Goal: Information Seeking & Learning: Check status

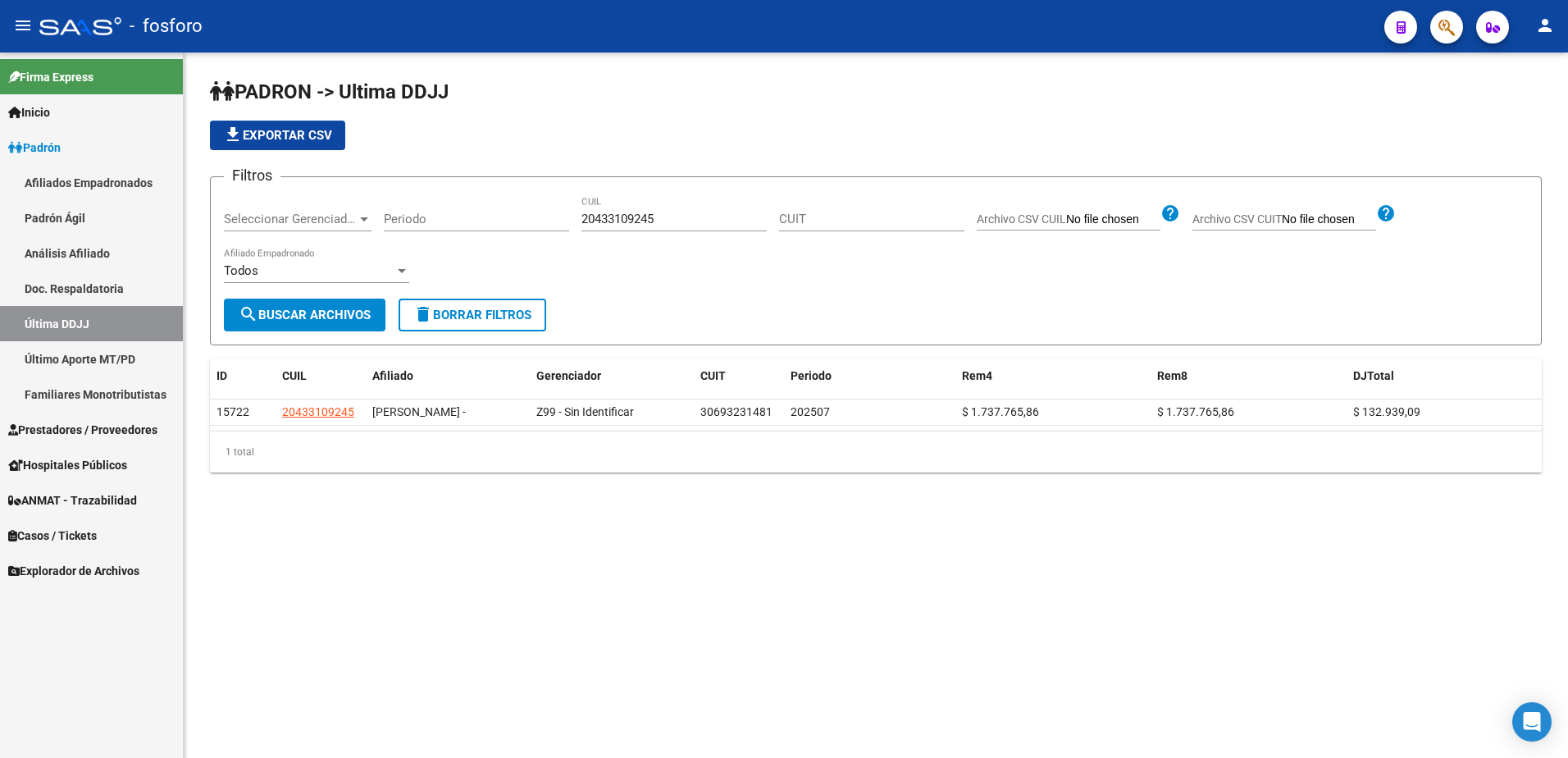
click at [133, 355] on link "Último Aporte MT/PD" at bounding box center [91, 359] width 183 height 35
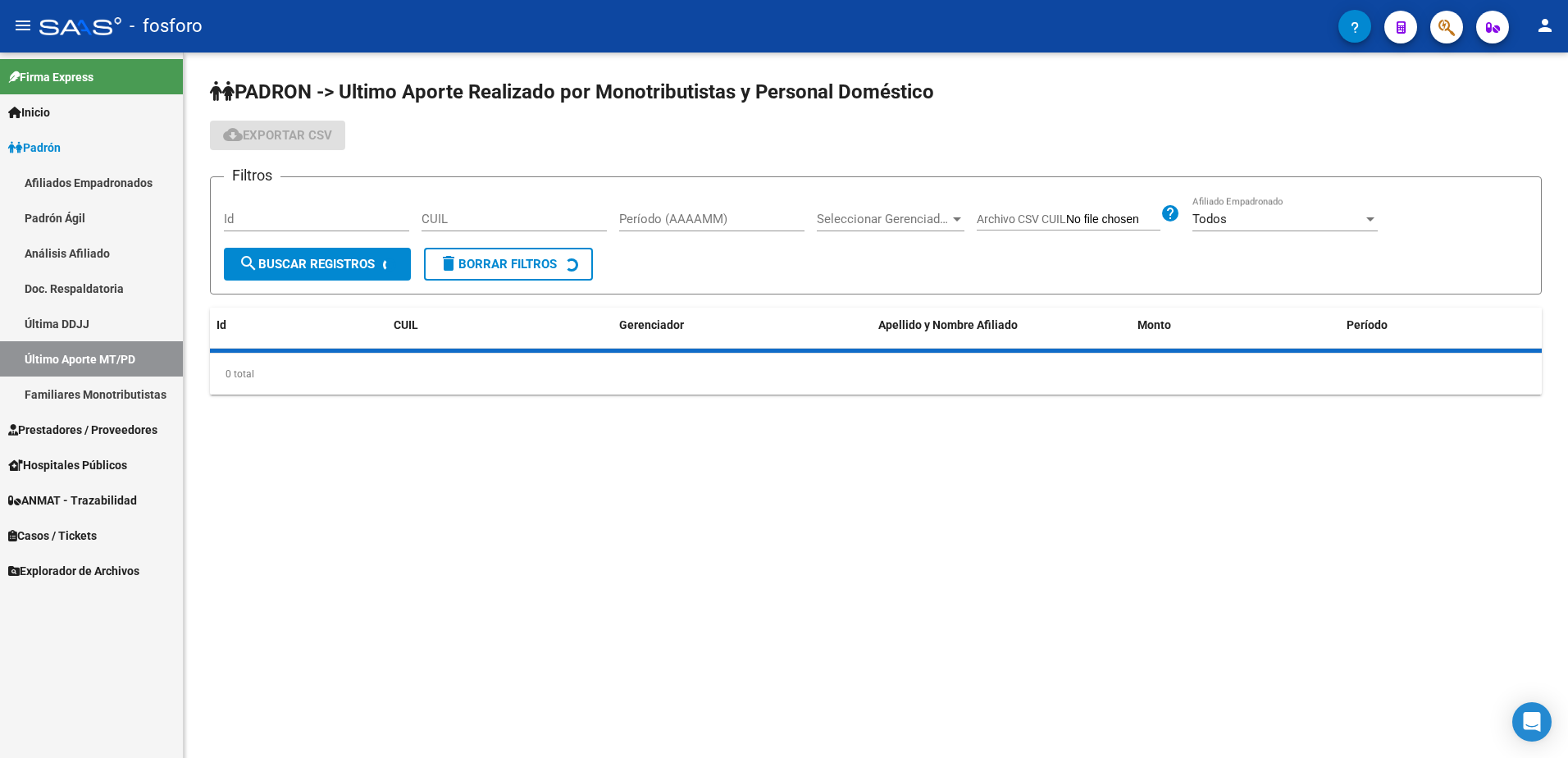
click at [526, 219] on input "CUIL" at bounding box center [513, 219] width 185 height 15
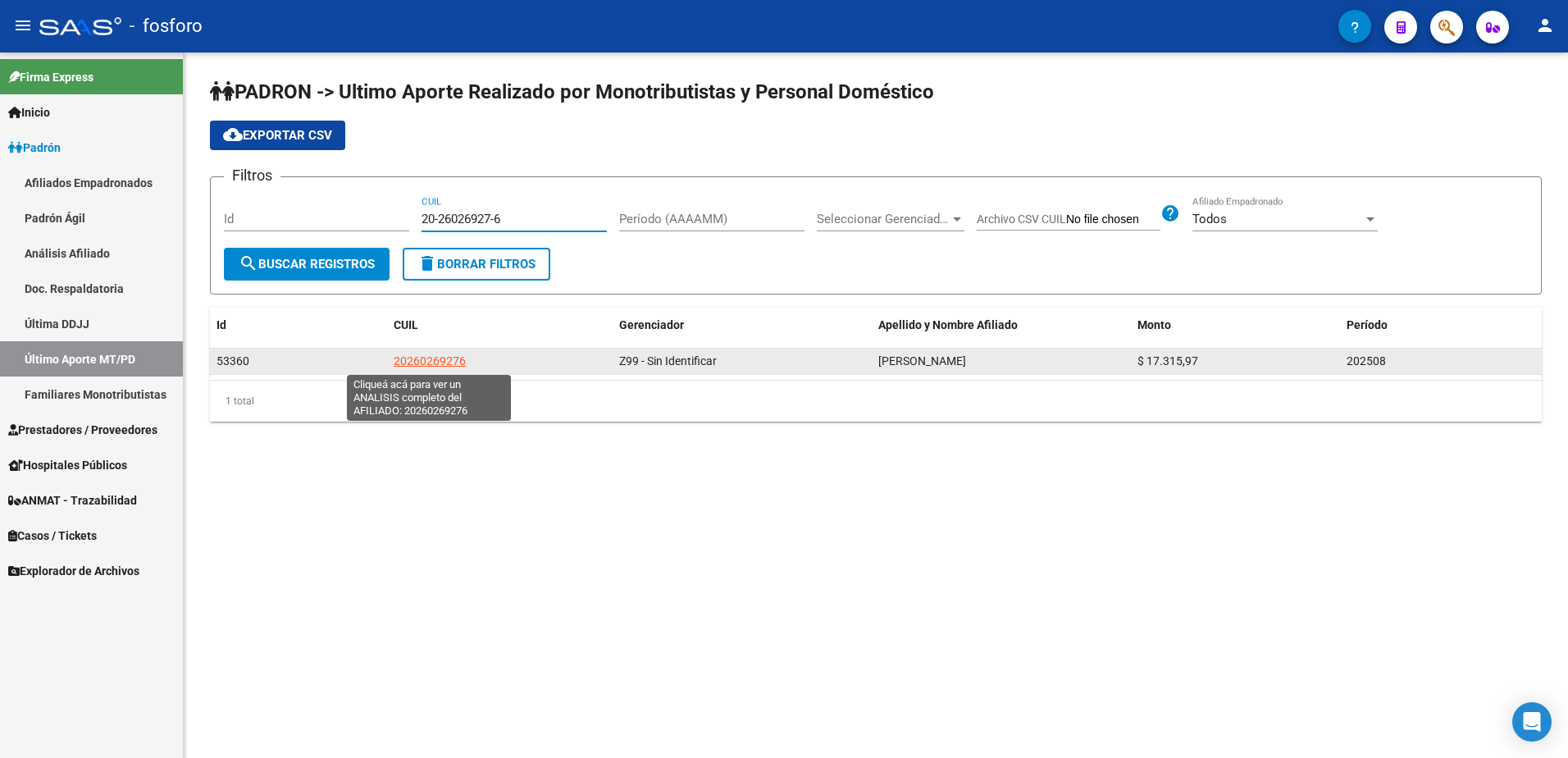
type input "20-26026927-6"
click at [428, 360] on span "20260269276" at bounding box center [429, 361] width 72 height 13
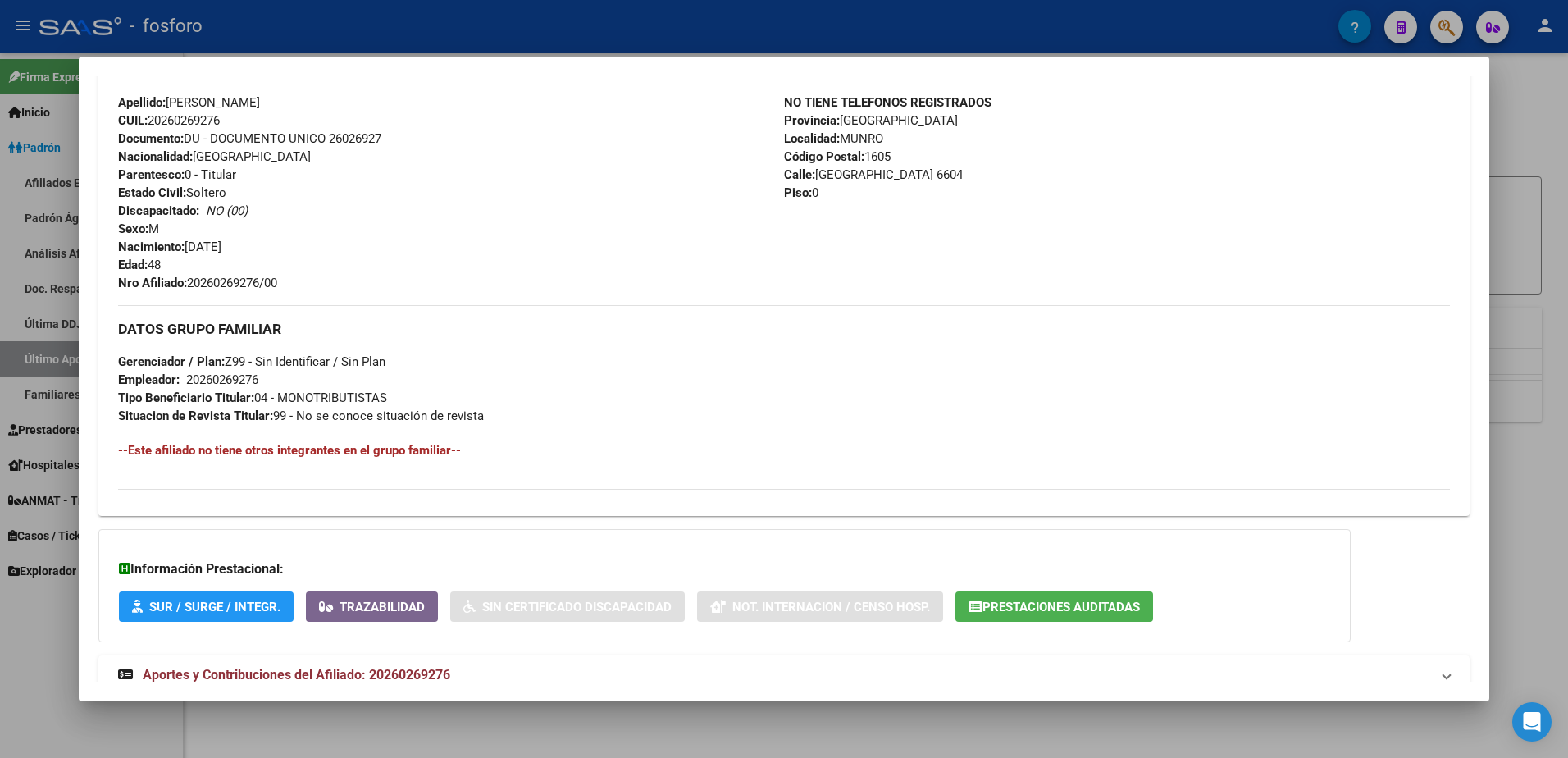
scroll to position [594, 0]
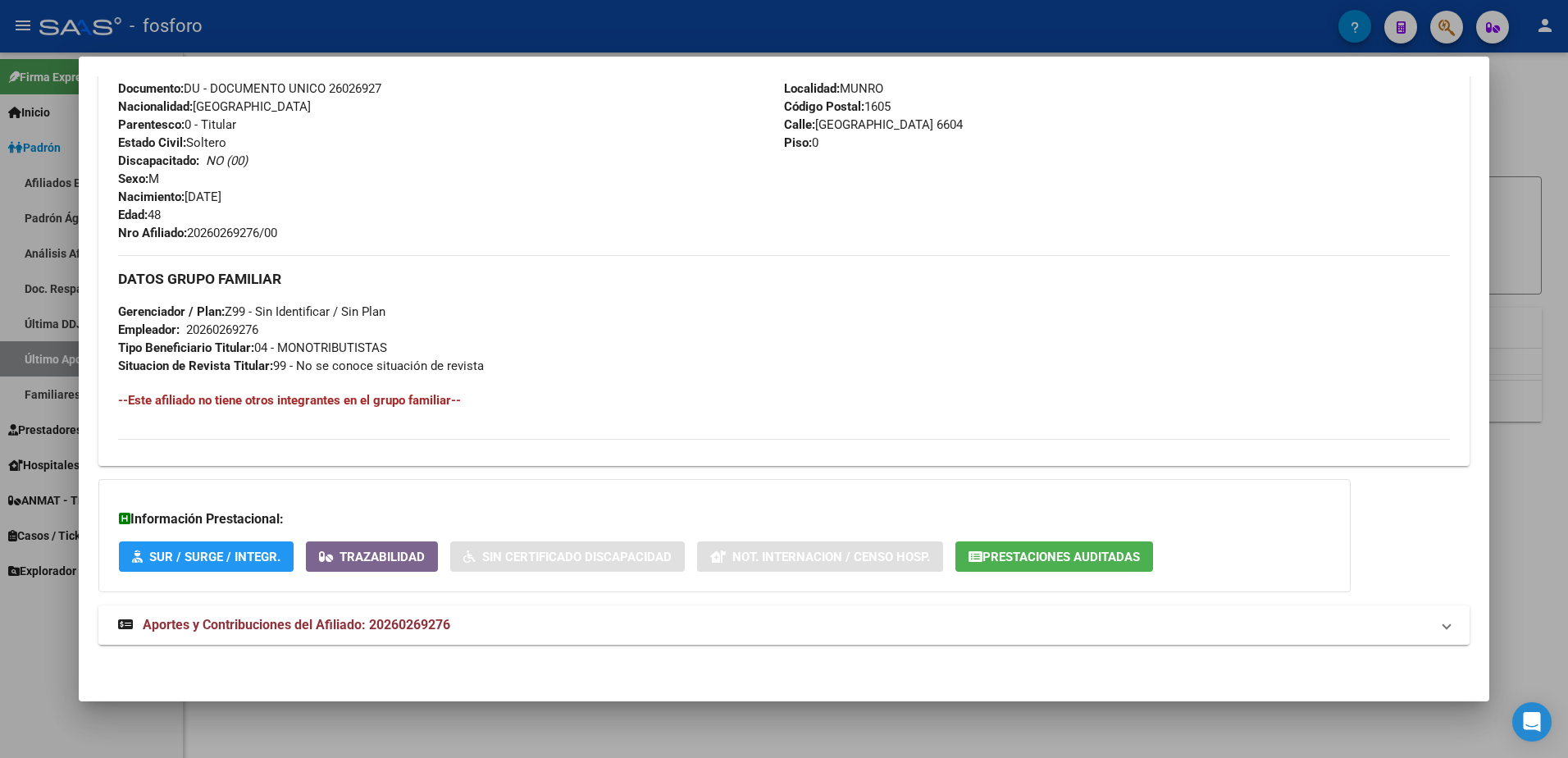
click at [1493, 261] on div at bounding box center [784, 379] width 1568 height 758
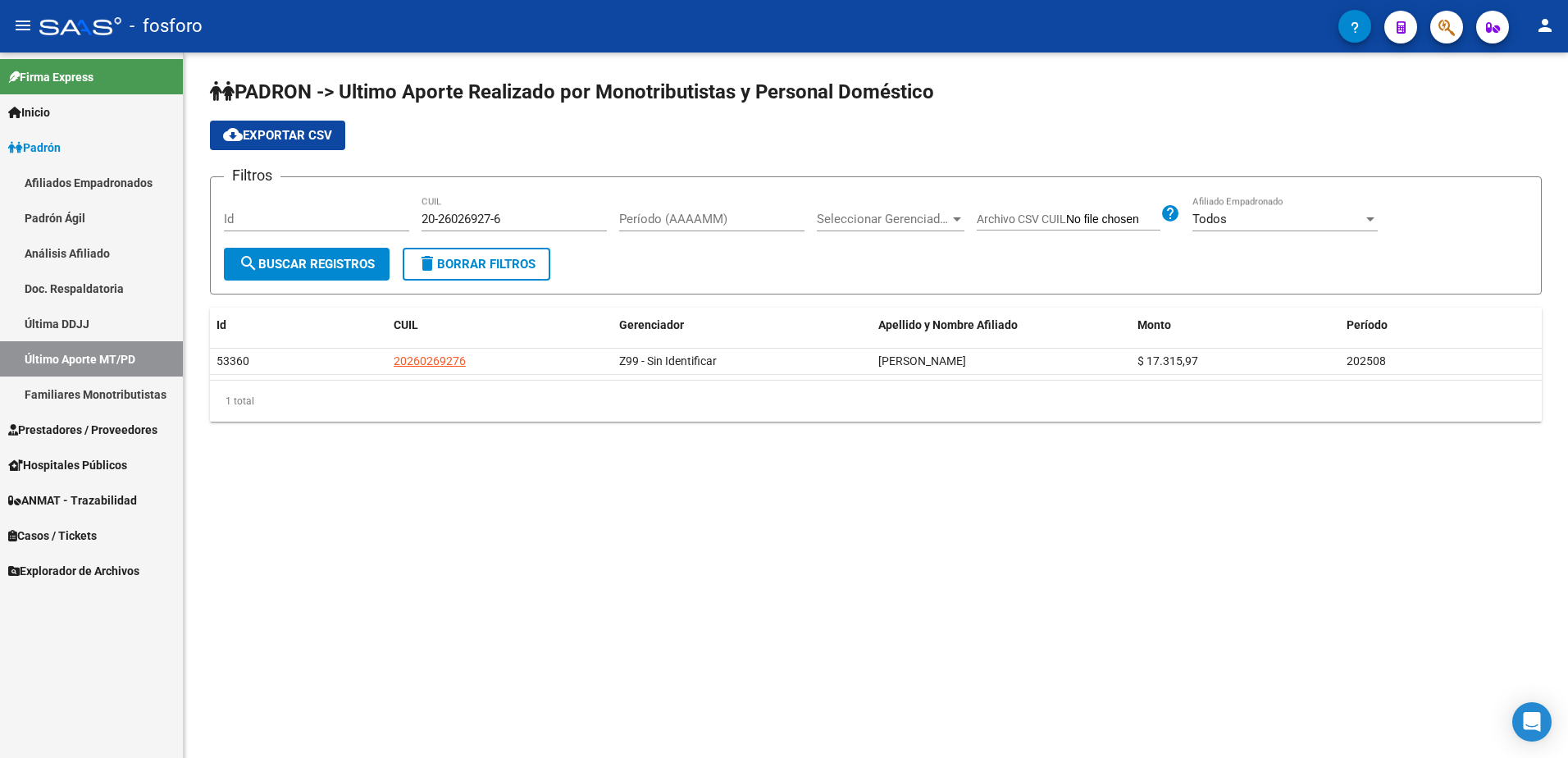
click at [87, 317] on link "Última DDJJ" at bounding box center [91, 324] width 183 height 35
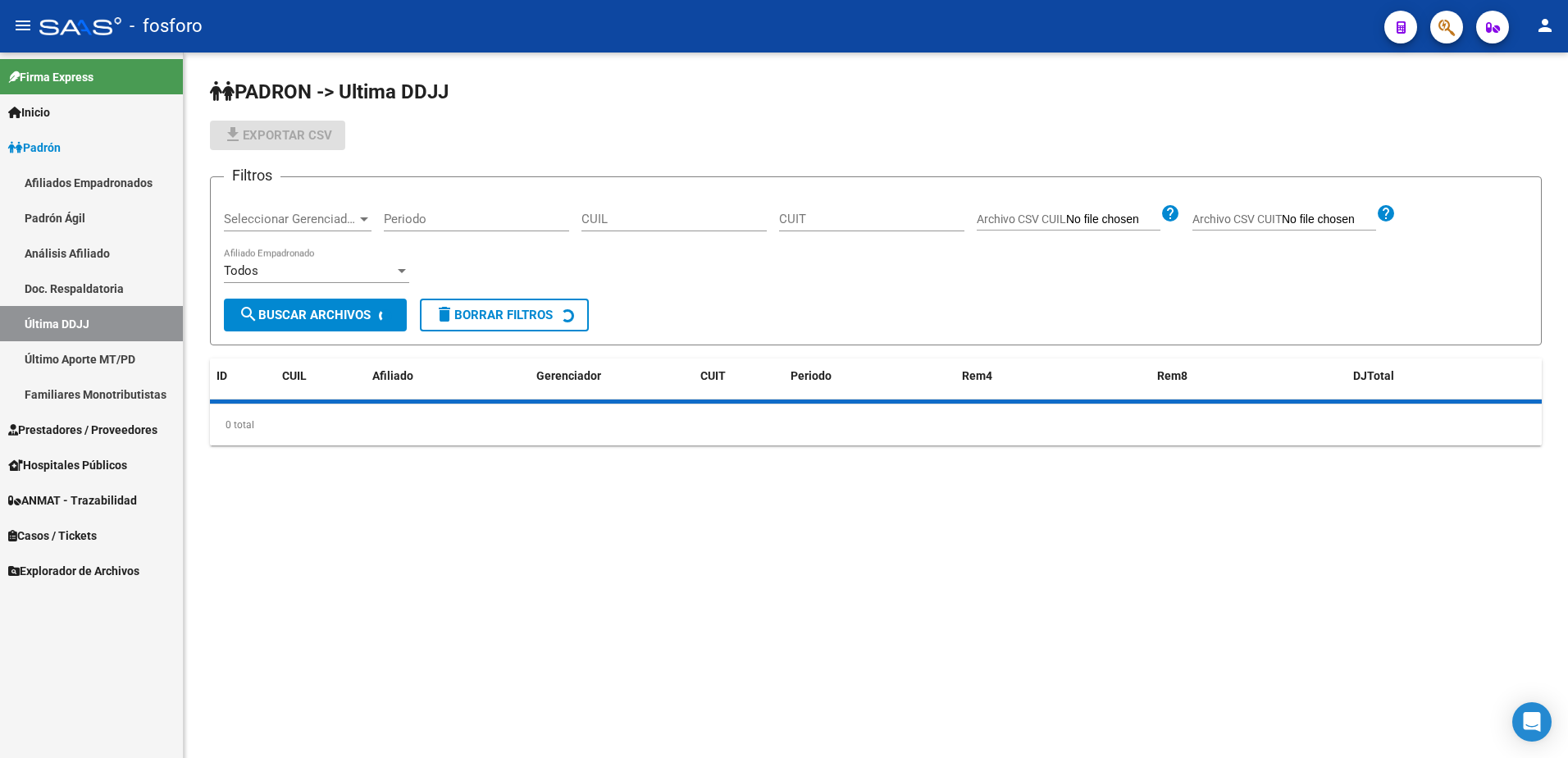
click at [614, 216] on input "CUIL" at bounding box center [673, 219] width 185 height 15
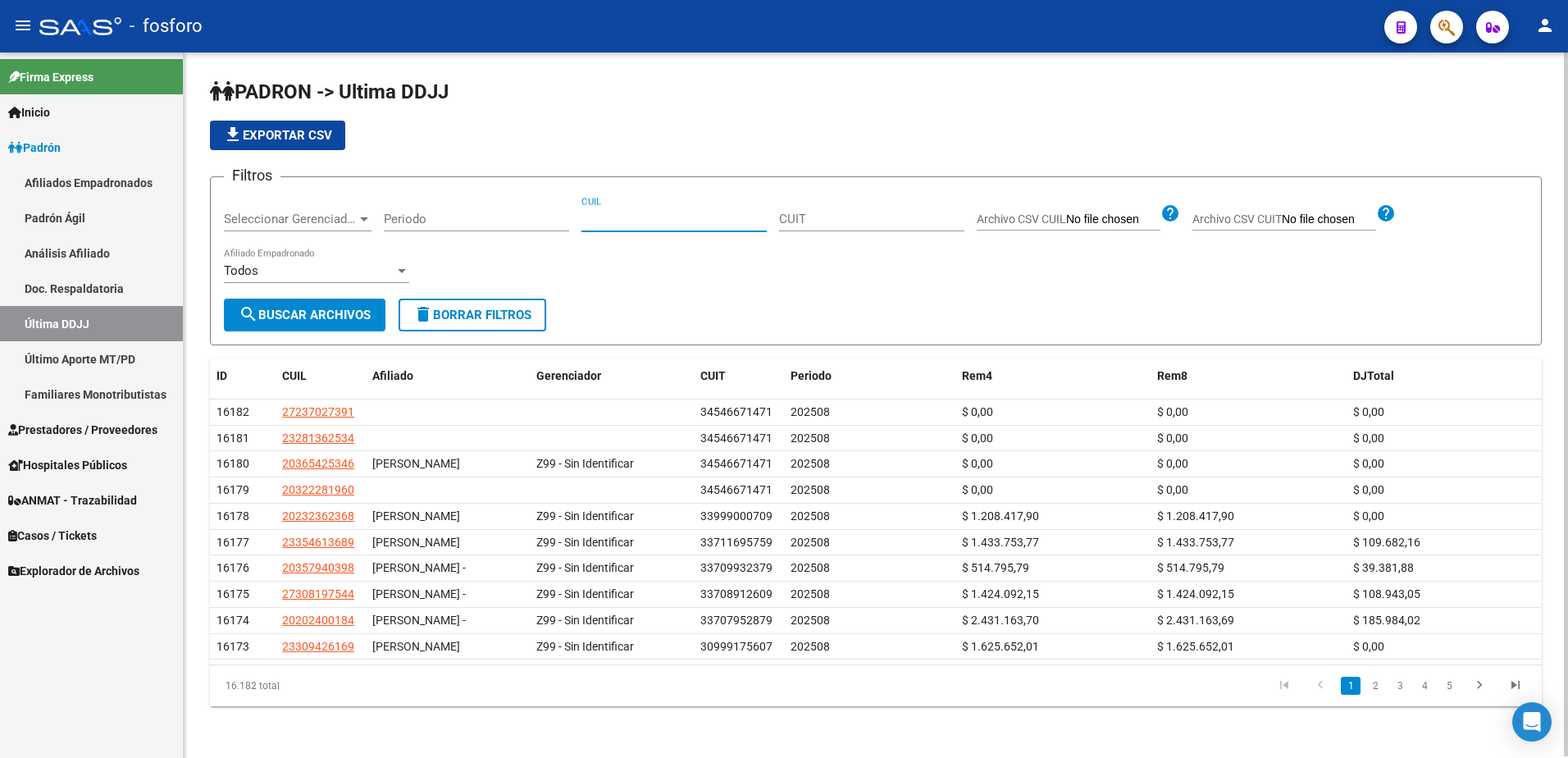
paste input "20213054857"
click at [296, 297] on div "Todos Afiliado Empadronado" at bounding box center [316, 273] width 185 height 51
click at [296, 307] on button "search Buscar Archivos" at bounding box center [305, 314] width 162 height 33
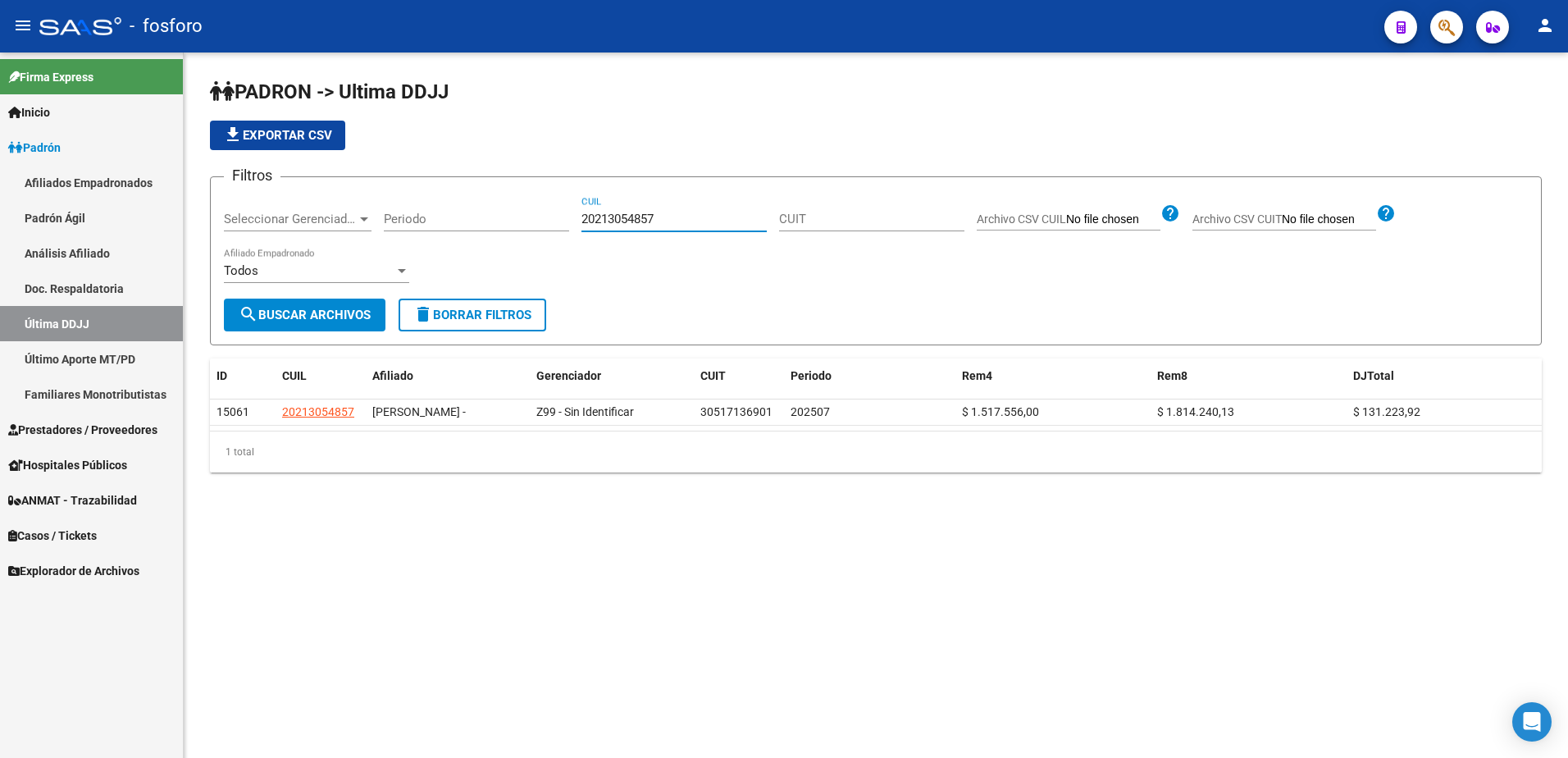
drag, startPoint x: 696, startPoint y: 222, endPoint x: 537, endPoint y: 222, distance: 159.0
click at [532, 222] on div "Filtros Seleccionar Gerenciador Seleccionar Gerenciador Periodo 20213054857 CUI…" at bounding box center [876, 245] width 1304 height 108
paste input "185655793"
type input "20185655793"
click at [317, 319] on span "search Buscar Archivos" at bounding box center [305, 315] width 132 height 15
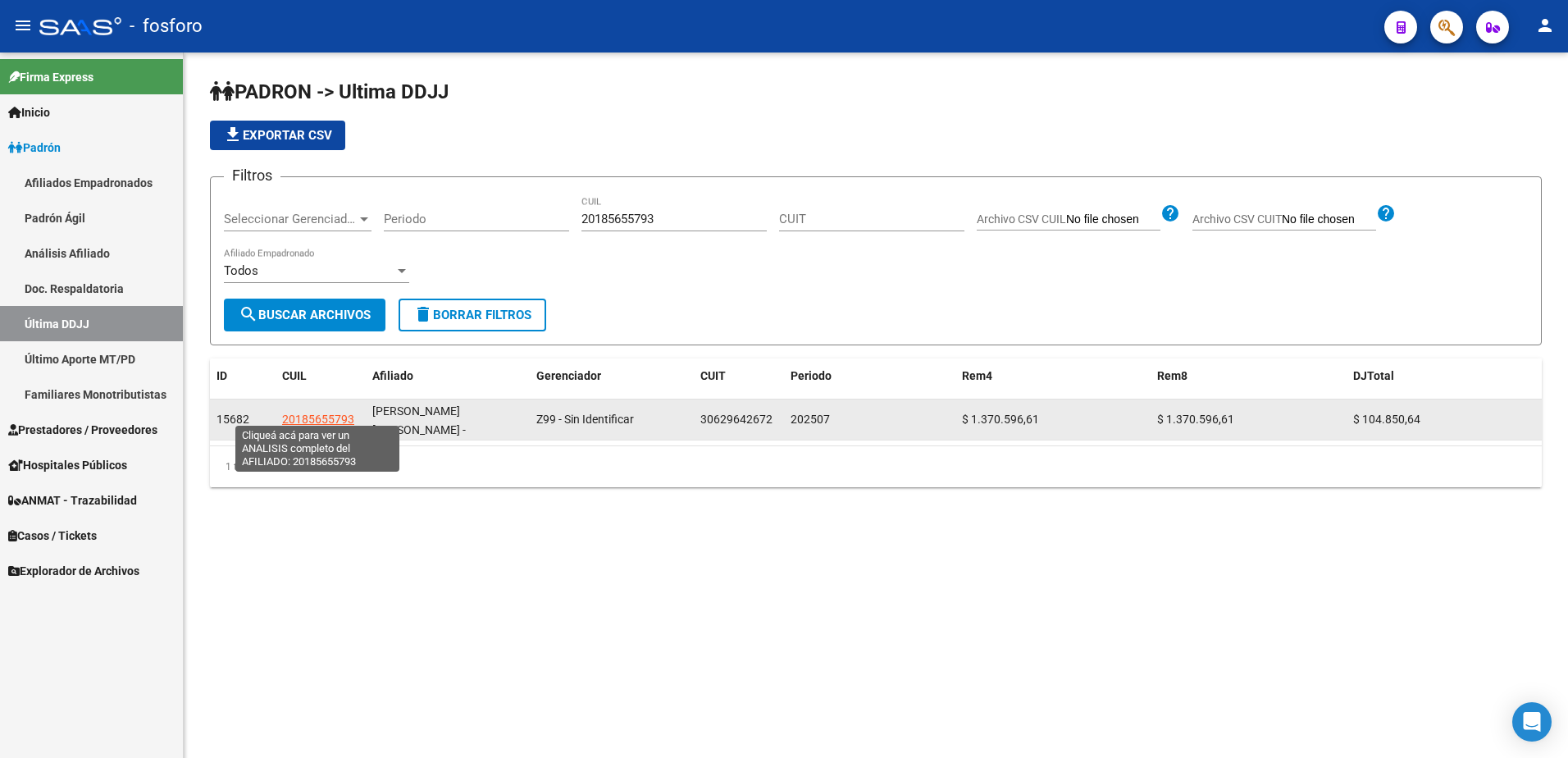
click at [346, 415] on span "20185655793" at bounding box center [318, 419] width 72 height 13
type textarea "20185655793"
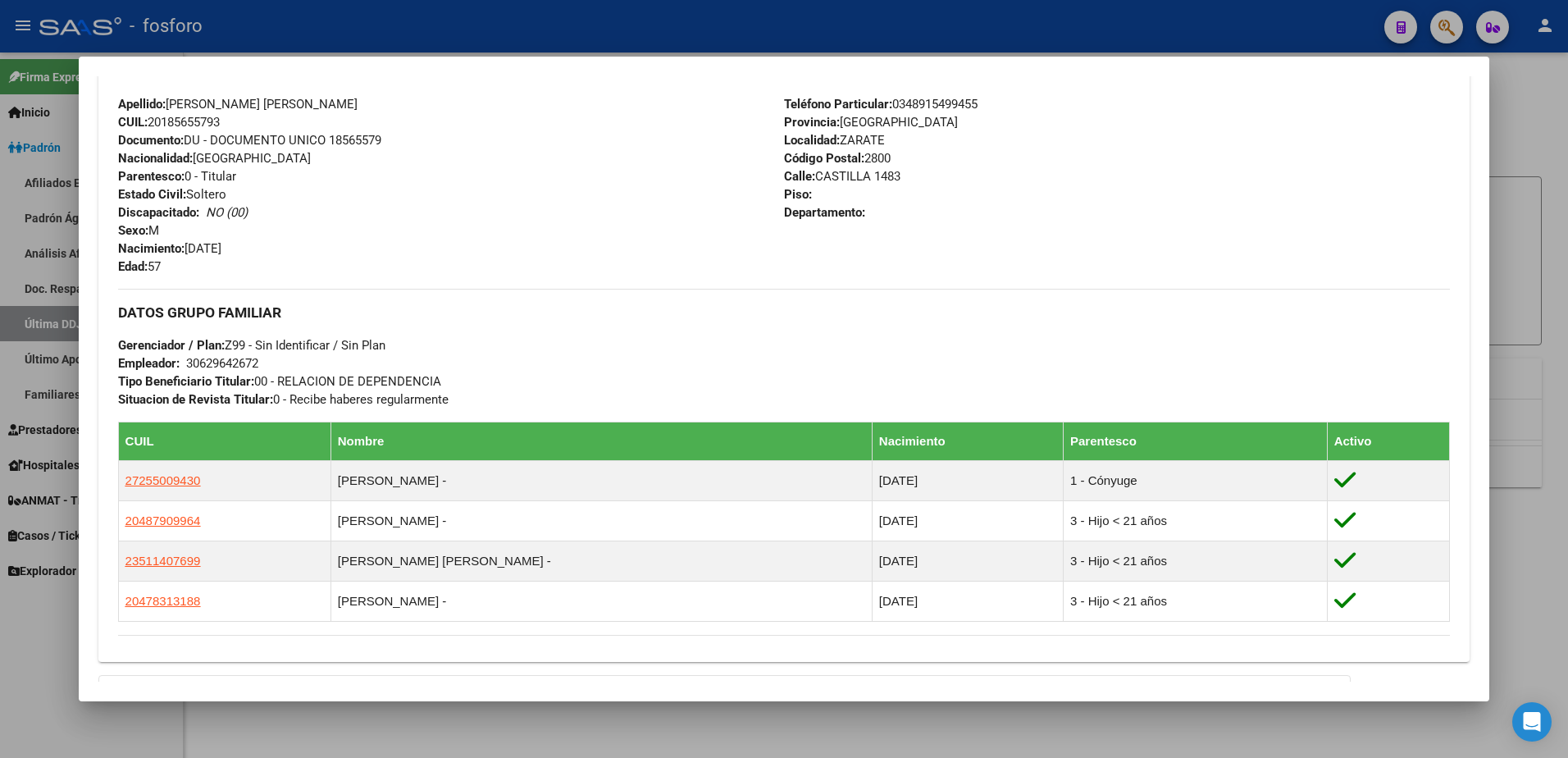
scroll to position [574, 0]
drag, startPoint x: 1495, startPoint y: 115, endPoint x: 1522, endPoint y: 119, distance: 27.3
click at [1496, 115] on div at bounding box center [784, 379] width 1568 height 758
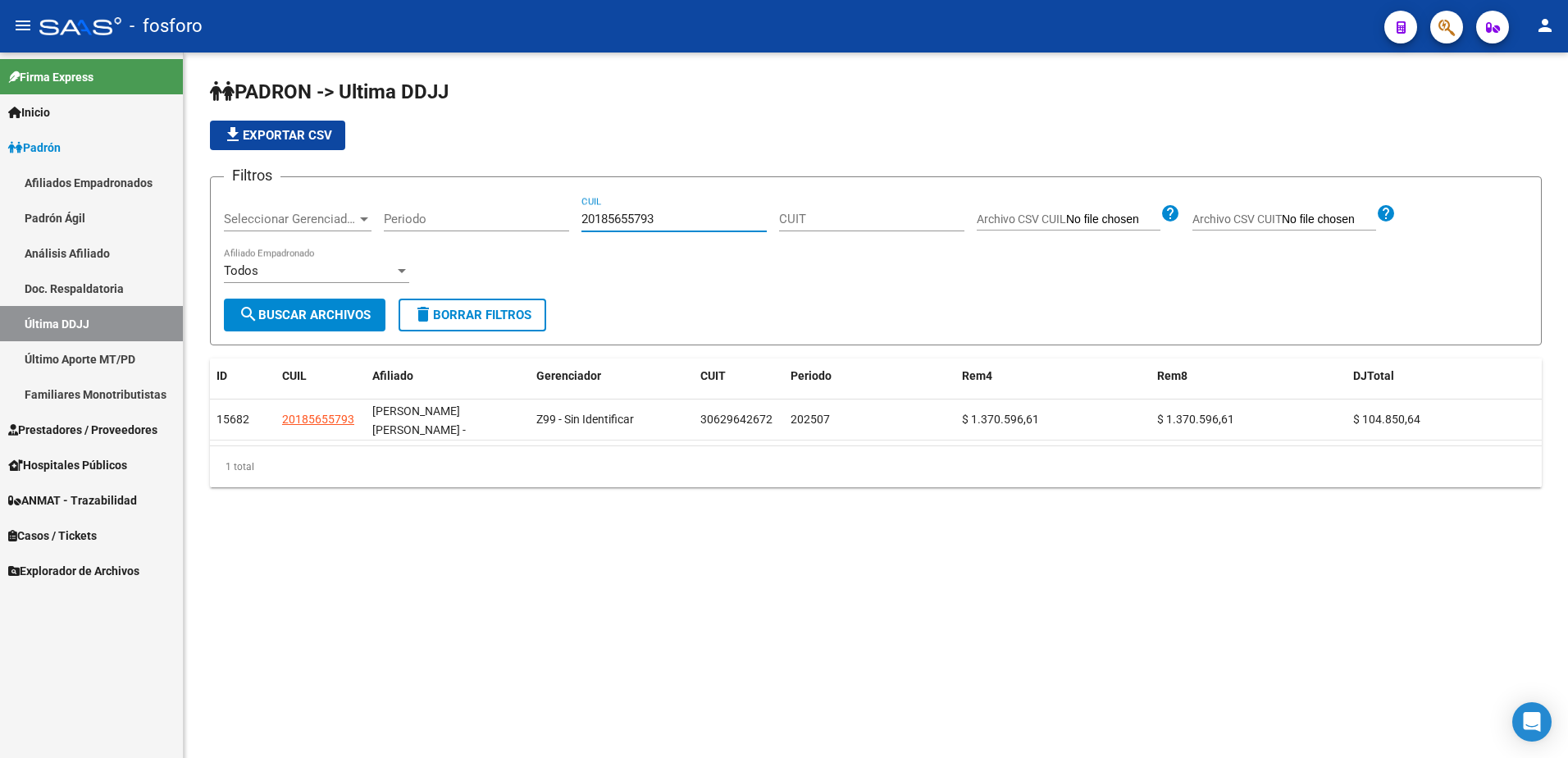
drag, startPoint x: 665, startPoint y: 223, endPoint x: 572, endPoint y: 219, distance: 93.1
click at [568, 220] on div "Filtros Seleccionar Gerenciador Seleccionar Gerenciador Periodo 20185655793 CUI…" at bounding box center [876, 245] width 1304 height 108
drag, startPoint x: 667, startPoint y: 216, endPoint x: 562, endPoint y: 219, distance: 105.0
click at [555, 219] on div "Filtros Seleccionar Gerenciador Seleccionar Gerenciador Periodo 20183923499 CUI…" at bounding box center [876, 245] width 1304 height 108
type input "20183923499"
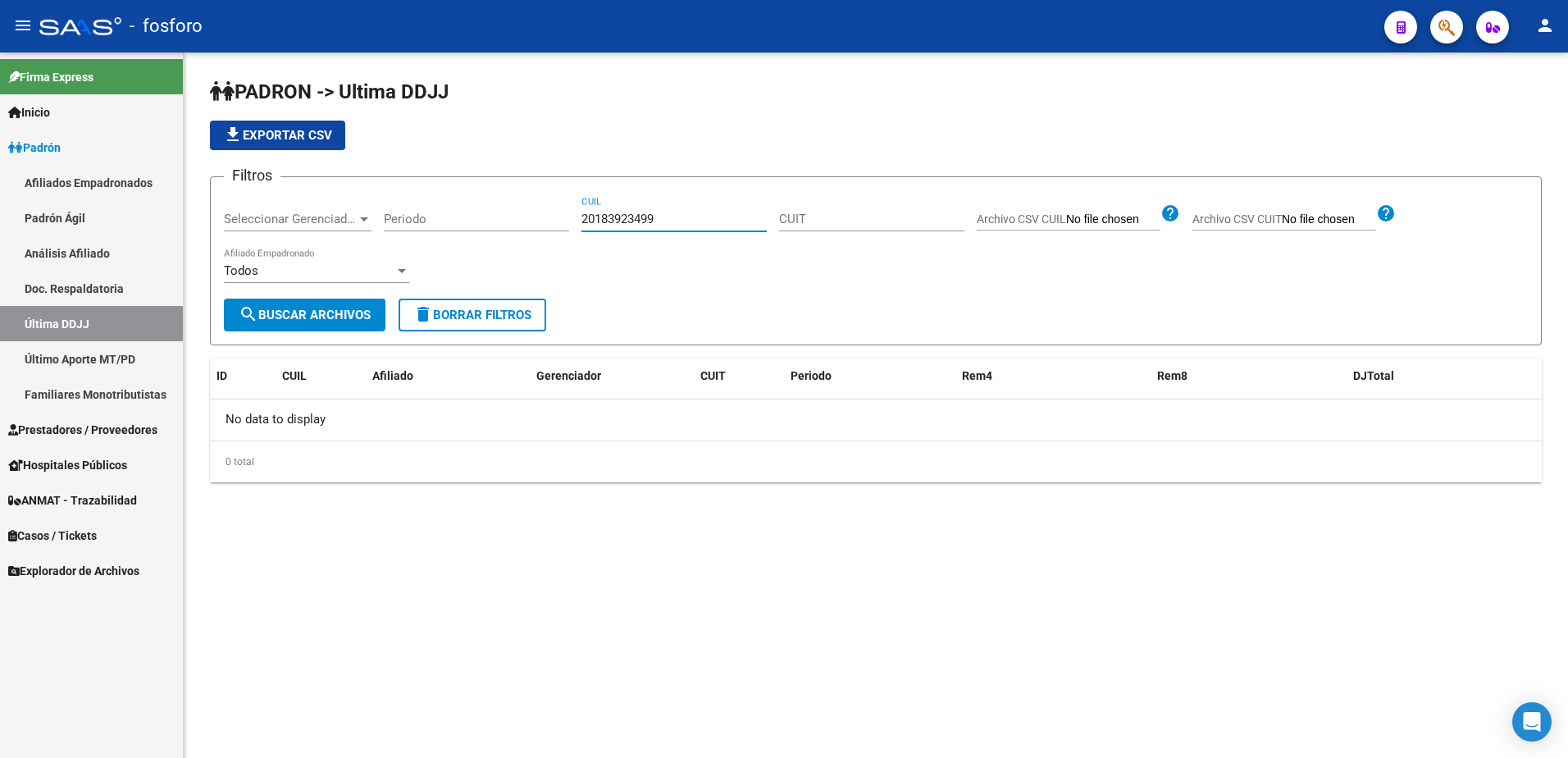
click at [118, 354] on link "Último Aporte MT/PD" at bounding box center [91, 359] width 183 height 35
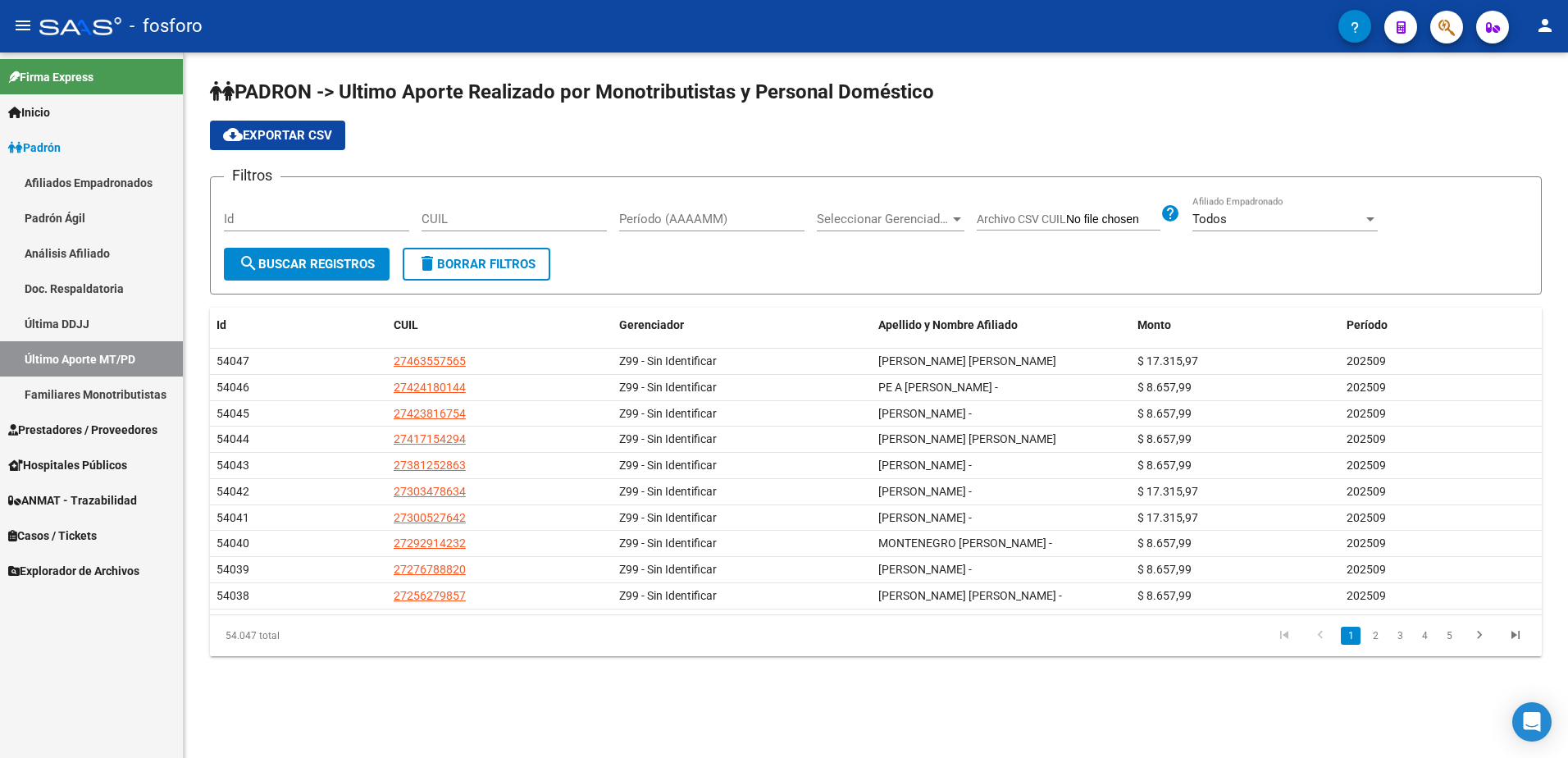
click at [525, 216] on input "CUIL" at bounding box center [513, 219] width 185 height 15
paste input "27-20710186-4"
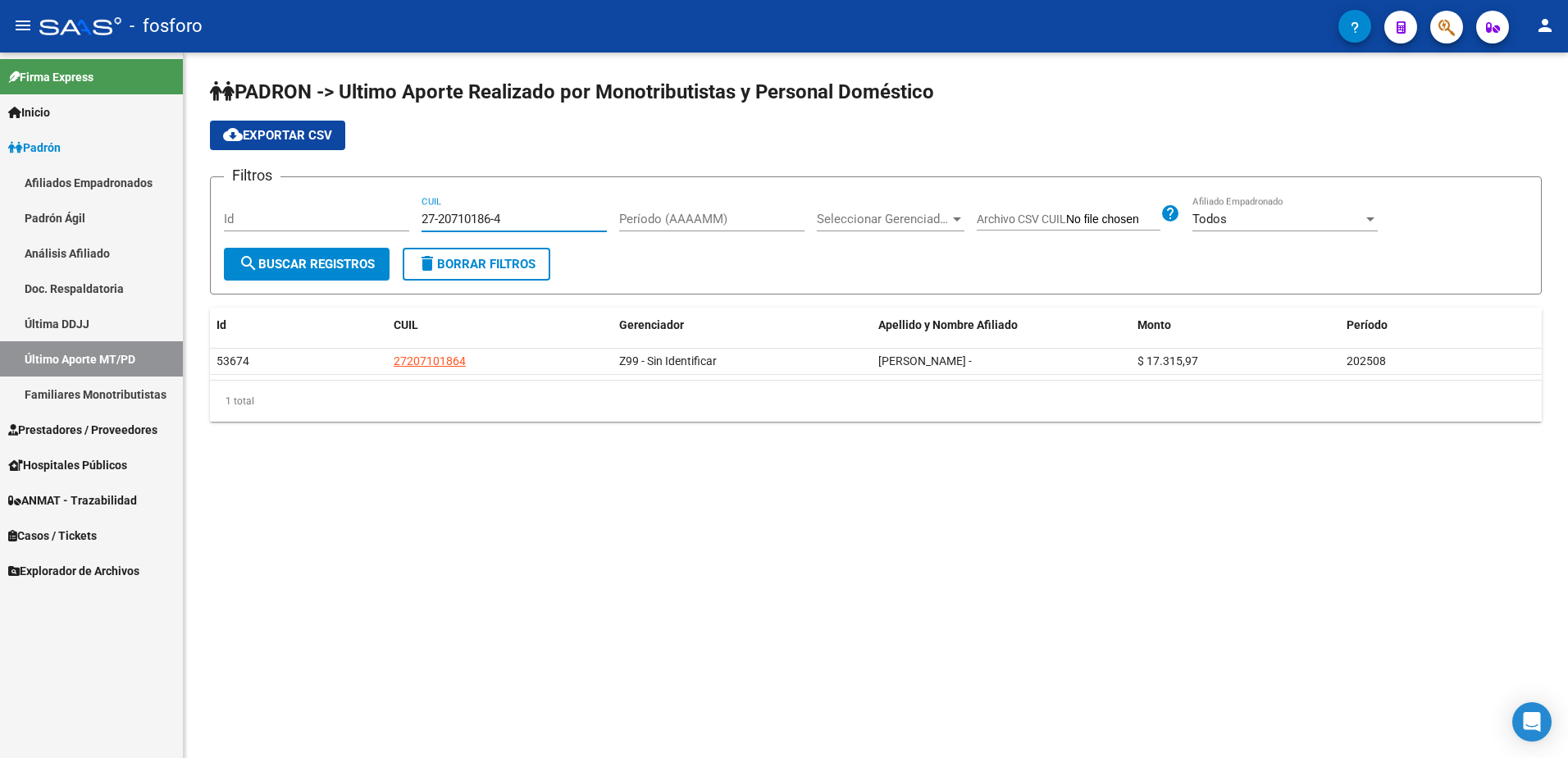
type input "27-20710186-4"
drag, startPoint x: 547, startPoint y: 215, endPoint x: 386, endPoint y: 215, distance: 161.0
click at [386, 215] on div "Filtros Id 27-20710186-4 CUIL Período (AAAAMM) Seleccionar Gerenciador Seleccio…" at bounding box center [876, 219] width 1304 height 58
click at [57, 326] on link "Última DDJJ" at bounding box center [91, 324] width 183 height 35
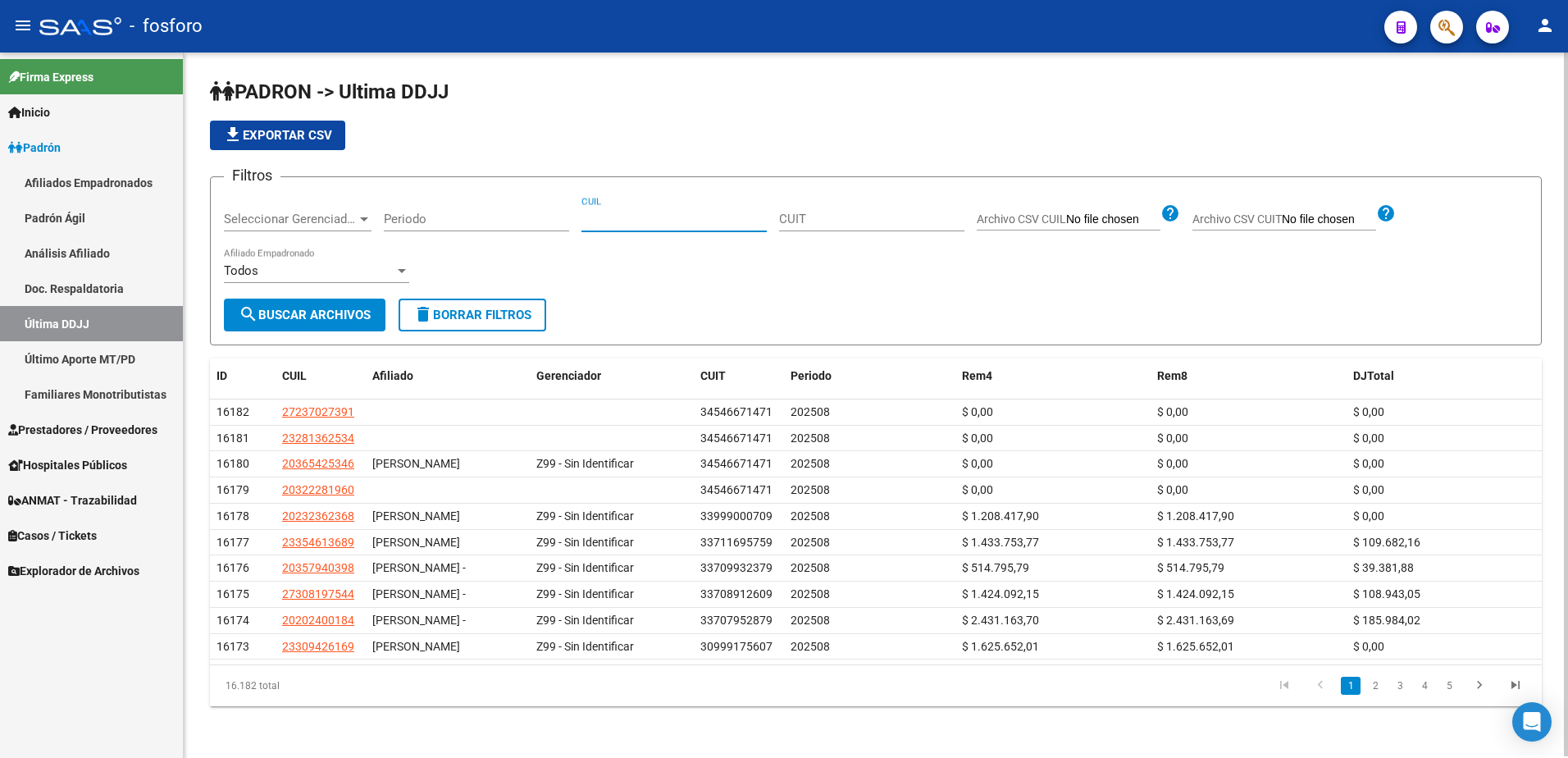
click at [604, 216] on input "CUIL" at bounding box center [673, 219] width 185 height 15
paste input "27178042276"
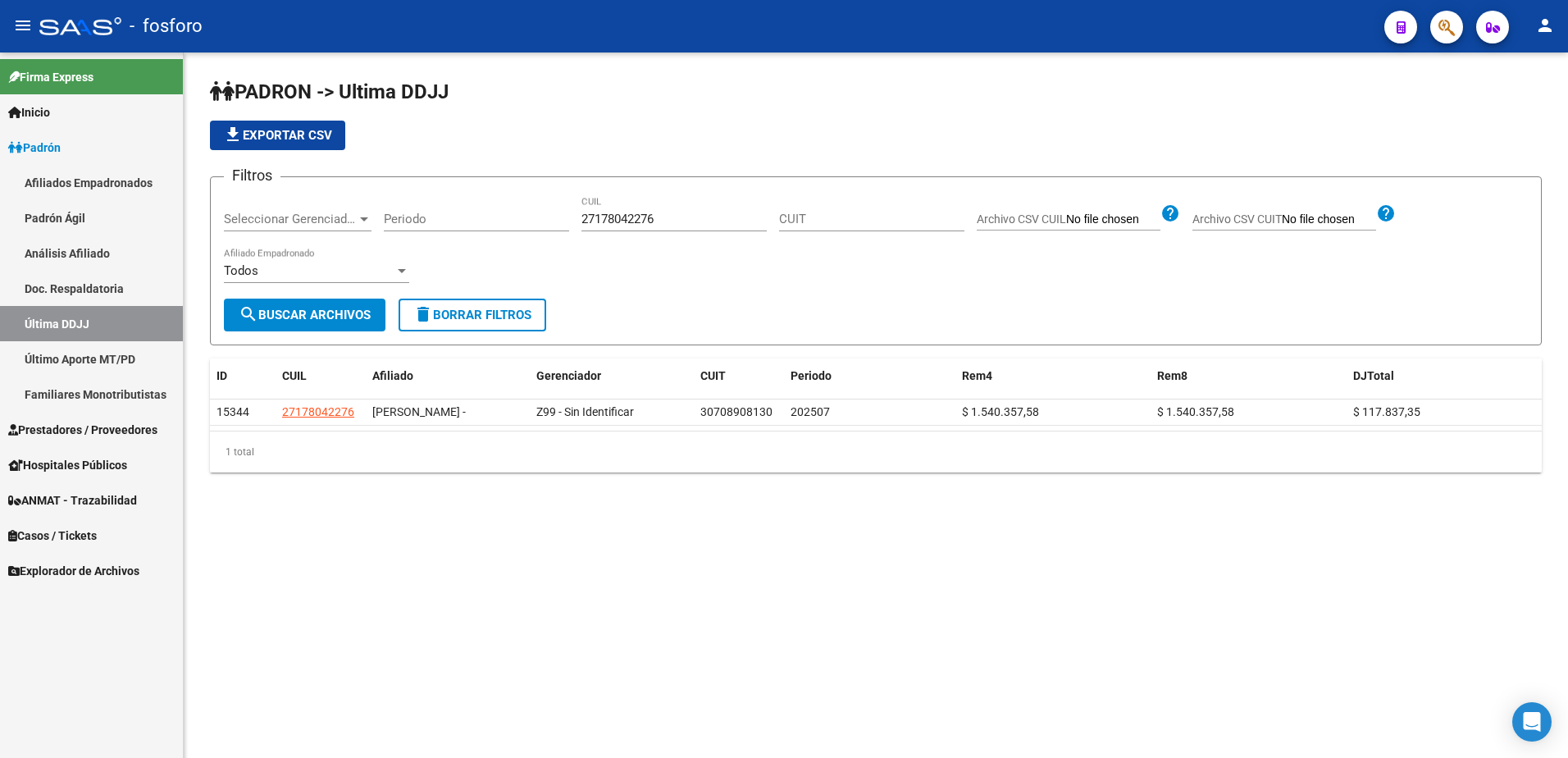
drag, startPoint x: 661, startPoint y: 209, endPoint x: 528, endPoint y: 219, distance: 133.4
click at [528, 219] on div "Filtros Seleccionar Gerenciador Seleccionar Gerenciador Periodo 27178042276 CUI…" at bounding box center [876, 245] width 1304 height 108
drag, startPoint x: 655, startPoint y: 219, endPoint x: 560, endPoint y: 224, distance: 95.1
click at [534, 223] on div "Filtros Seleccionar Gerenciador Seleccionar Gerenciador Periodo 27178042276 CUI…" at bounding box center [876, 245] width 1304 height 108
type input "20340891172"
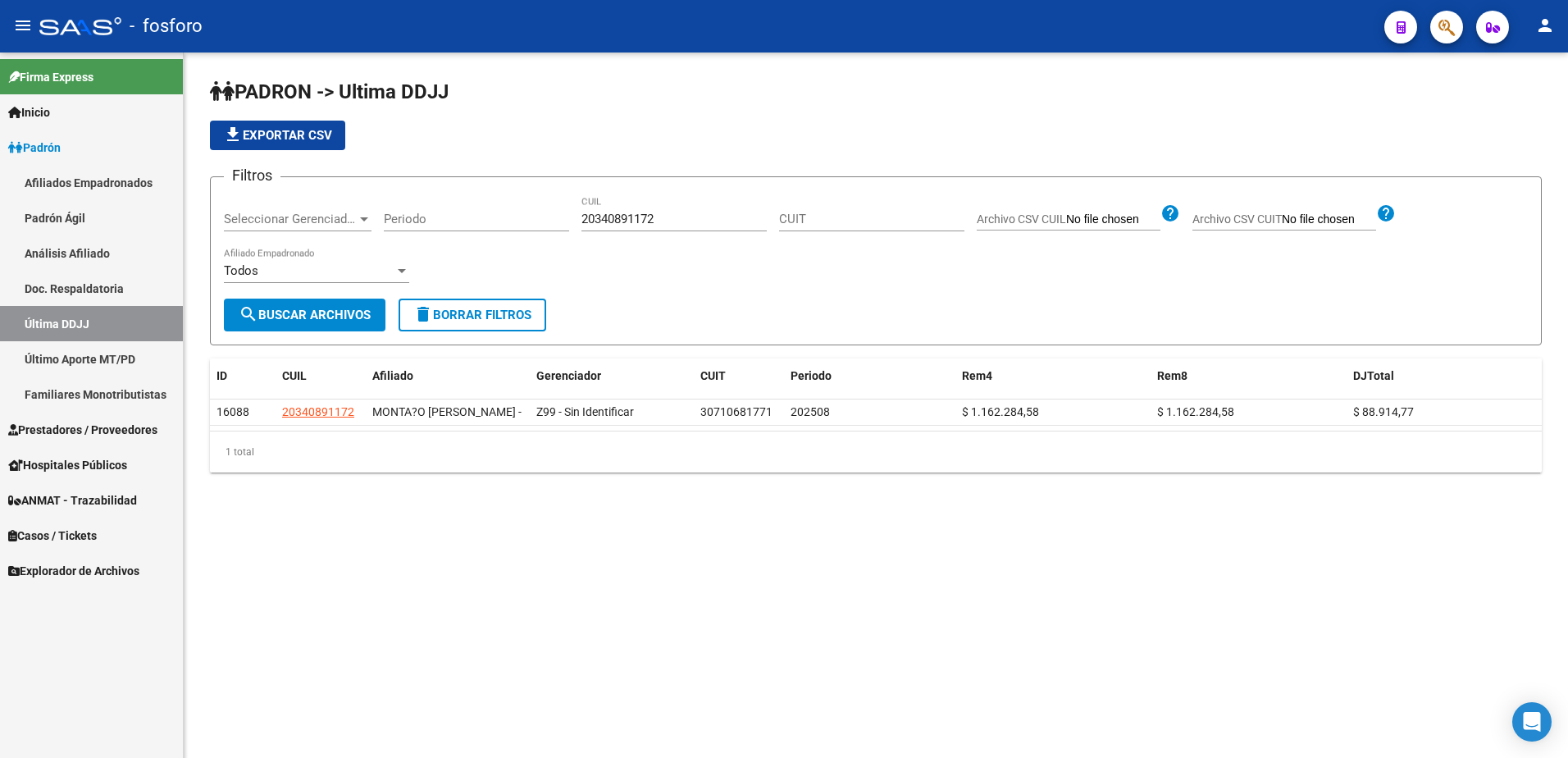
drag, startPoint x: 666, startPoint y: 228, endPoint x: 687, endPoint y: 219, distance: 22.8
click at [650, 226] on div "20340891172 CUIL" at bounding box center [673, 214] width 185 height 35
drag, startPoint x: 650, startPoint y: 219, endPoint x: 573, endPoint y: 227, distance: 77.4
click at [573, 227] on div "Filtros Seleccionar Gerenciador Seleccionar Gerenciador Periodo 20340891172 CUI…" at bounding box center [876, 245] width 1304 height 108
click at [130, 361] on link "Último Aporte MT/PD" at bounding box center [91, 359] width 183 height 35
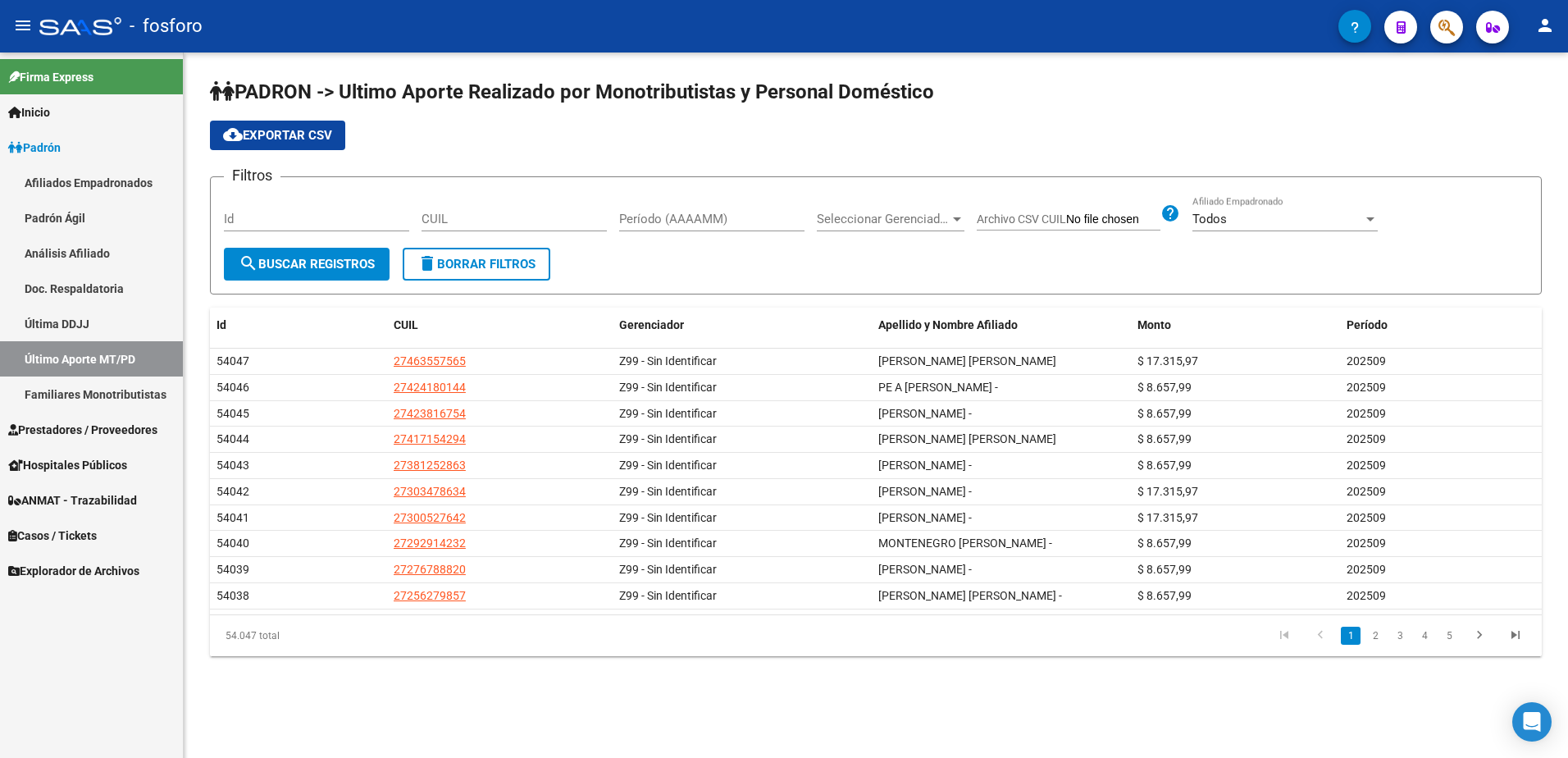
click at [545, 220] on input "CUIL" at bounding box center [513, 219] width 185 height 15
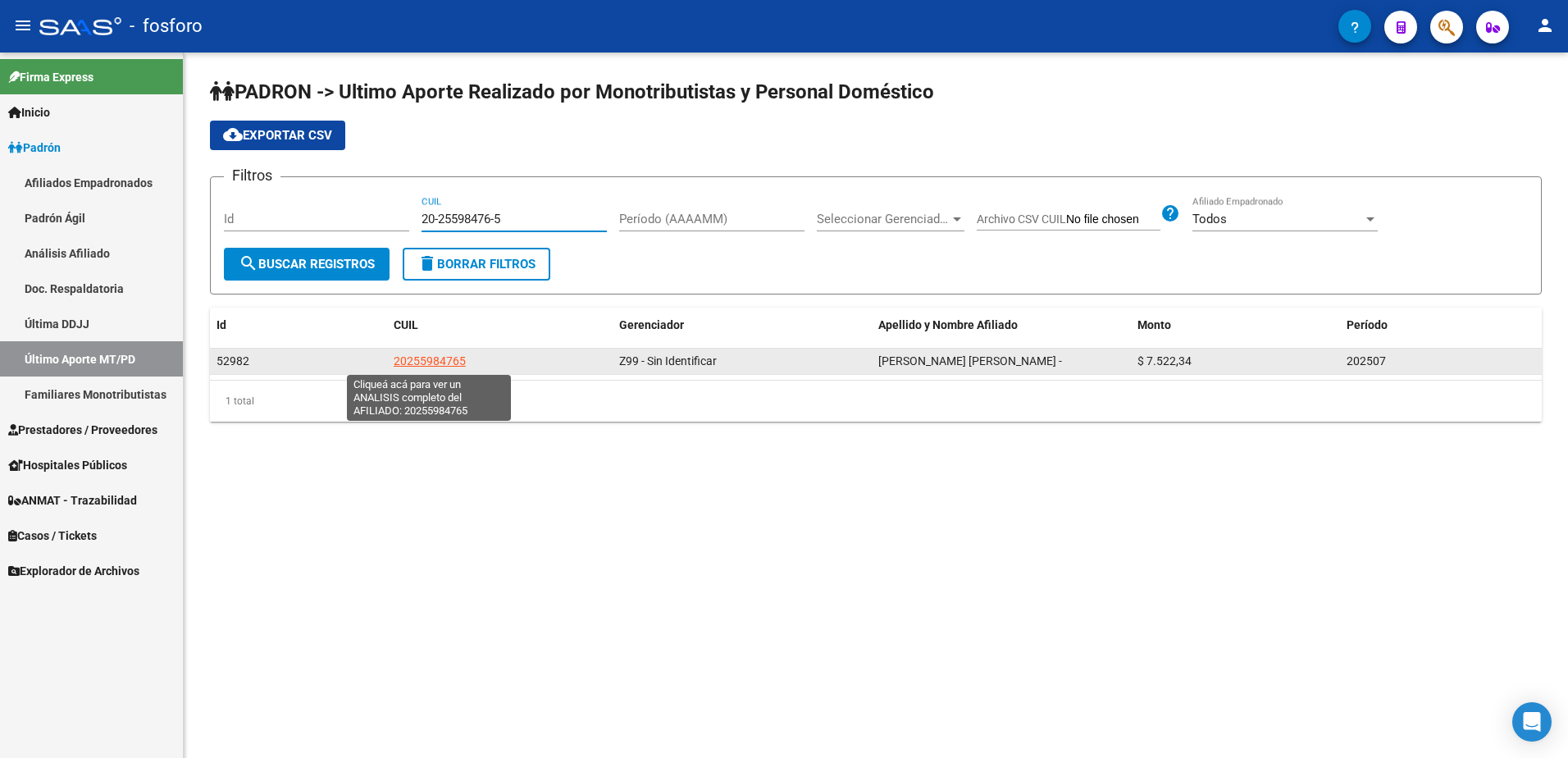
type input "20-25598476-5"
click at [446, 366] on span "20255984765" at bounding box center [429, 361] width 72 height 13
type textarea "20255984765"
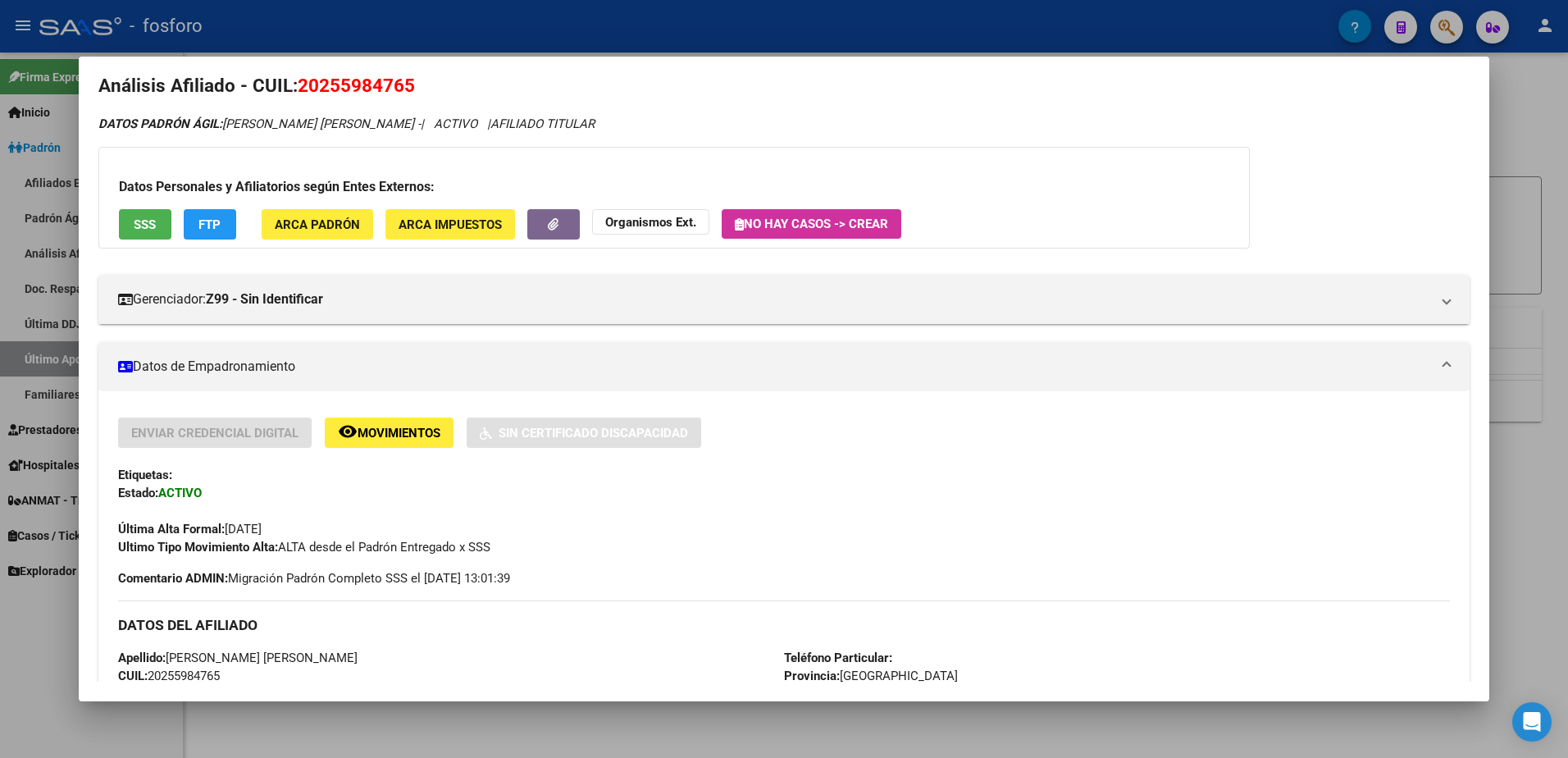
scroll to position [19, 0]
click at [1540, 329] on div at bounding box center [784, 379] width 1568 height 758
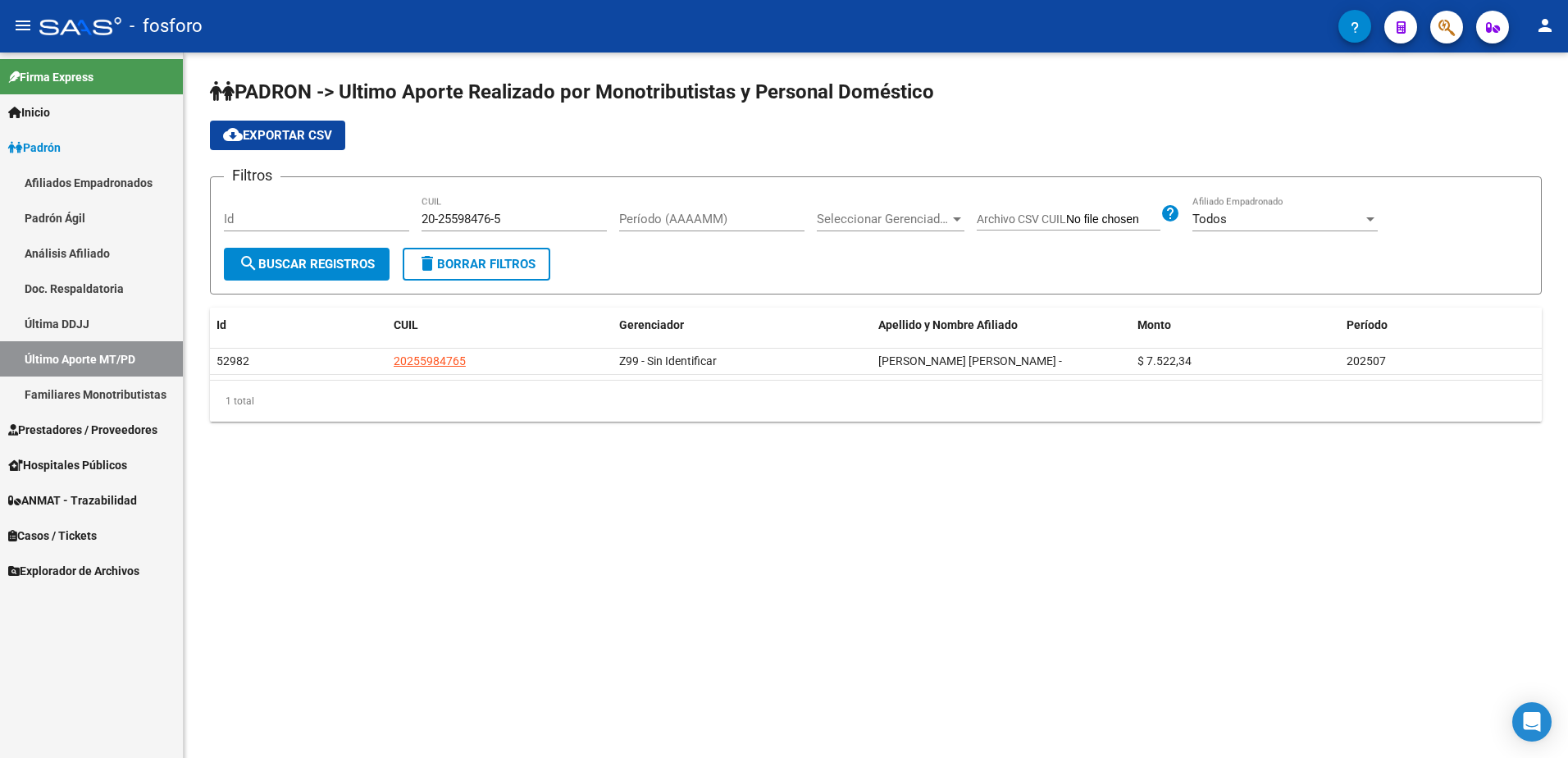
click at [113, 319] on link "Última DDJJ" at bounding box center [91, 324] width 183 height 35
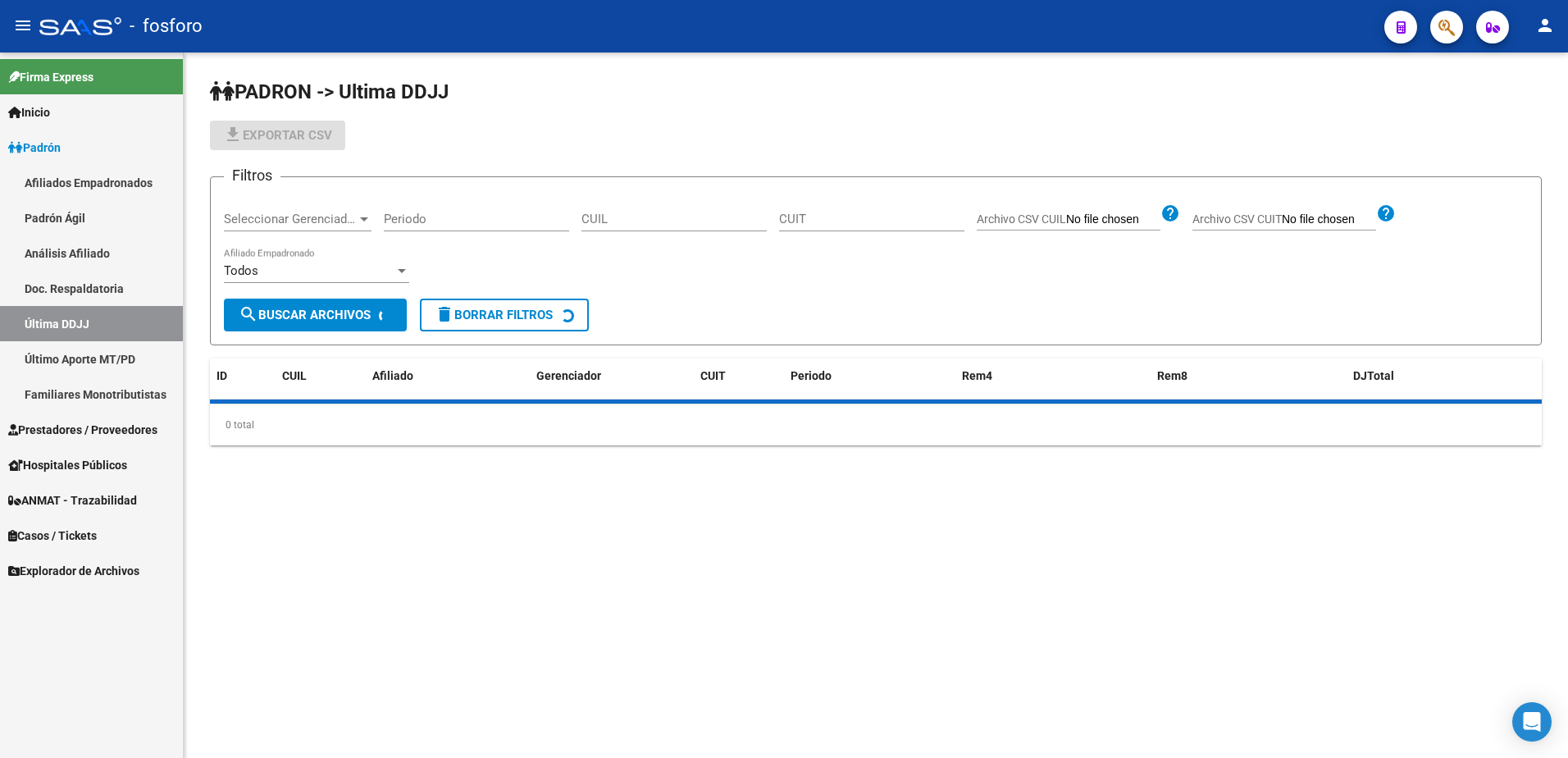
click at [599, 206] on div "CUIL" at bounding box center [673, 214] width 185 height 35
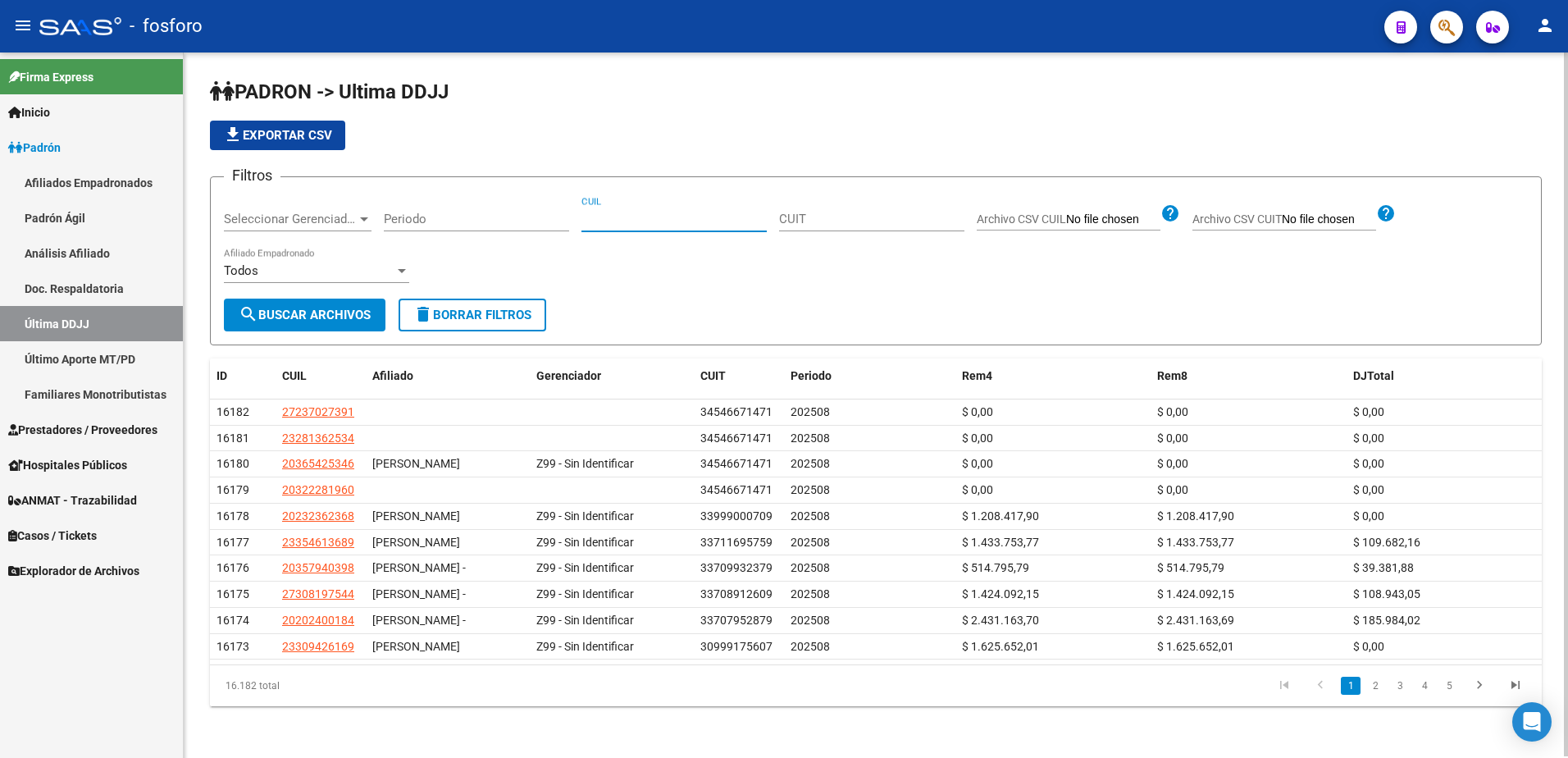
drag, startPoint x: 613, startPoint y: 214, endPoint x: 624, endPoint y: 215, distance: 11.0
click at [614, 214] on input "CUIL" at bounding box center [673, 219] width 185 height 15
paste input "20367283395"
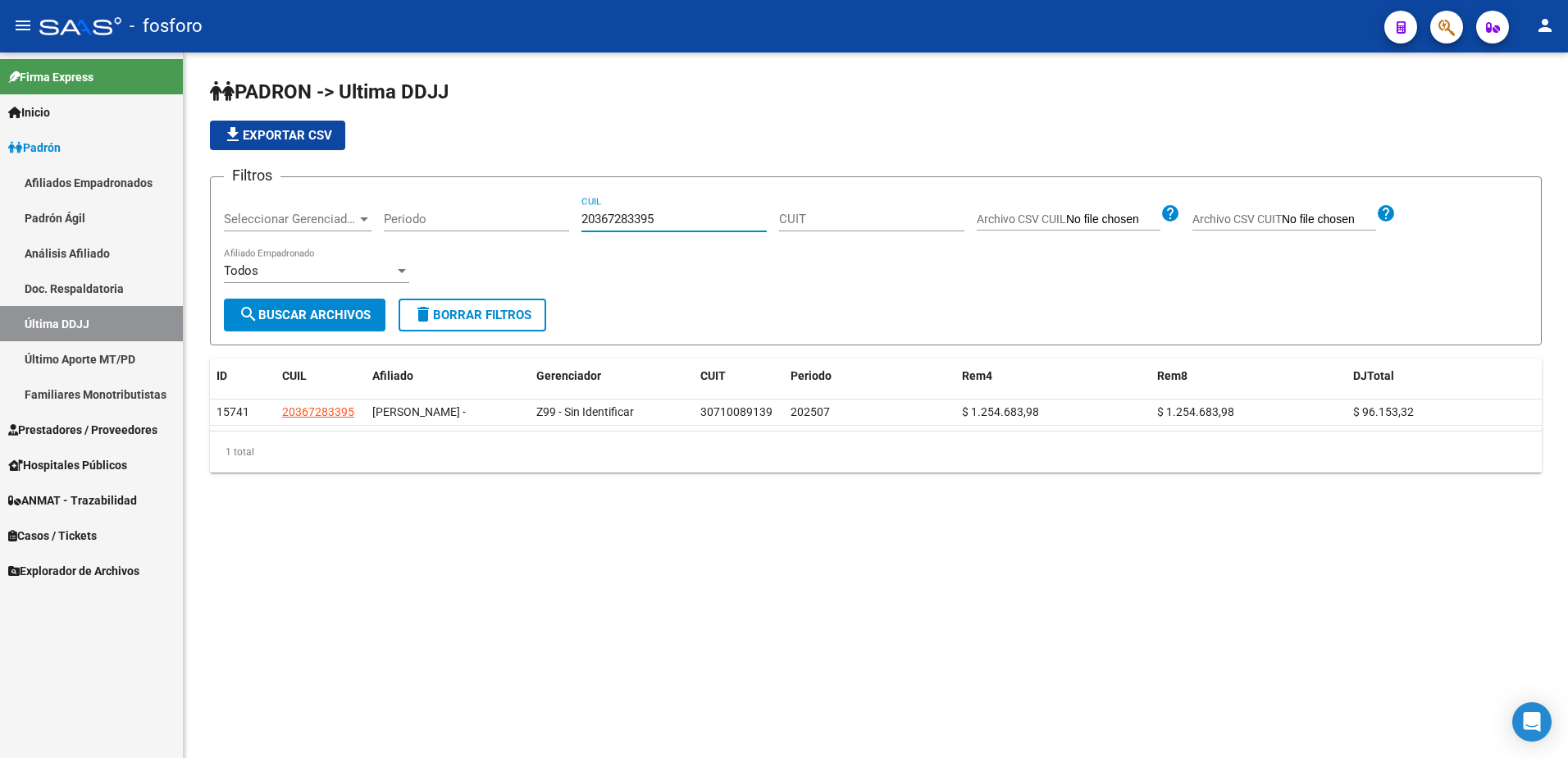
type input "20367283395"
click at [132, 365] on link "Último Aporte MT/PD" at bounding box center [91, 359] width 183 height 35
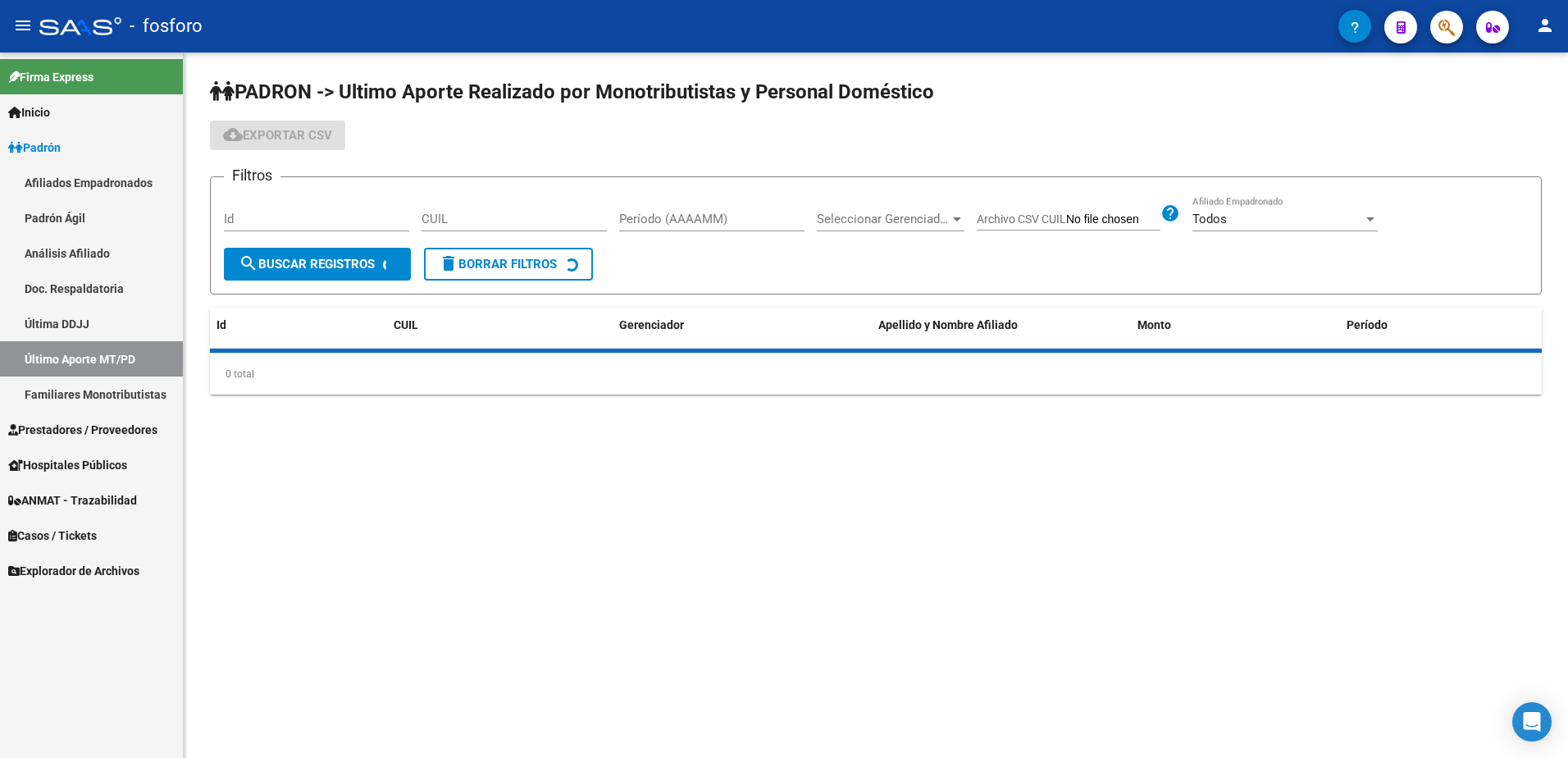
click at [559, 223] on input "CUIL" at bounding box center [513, 219] width 185 height 15
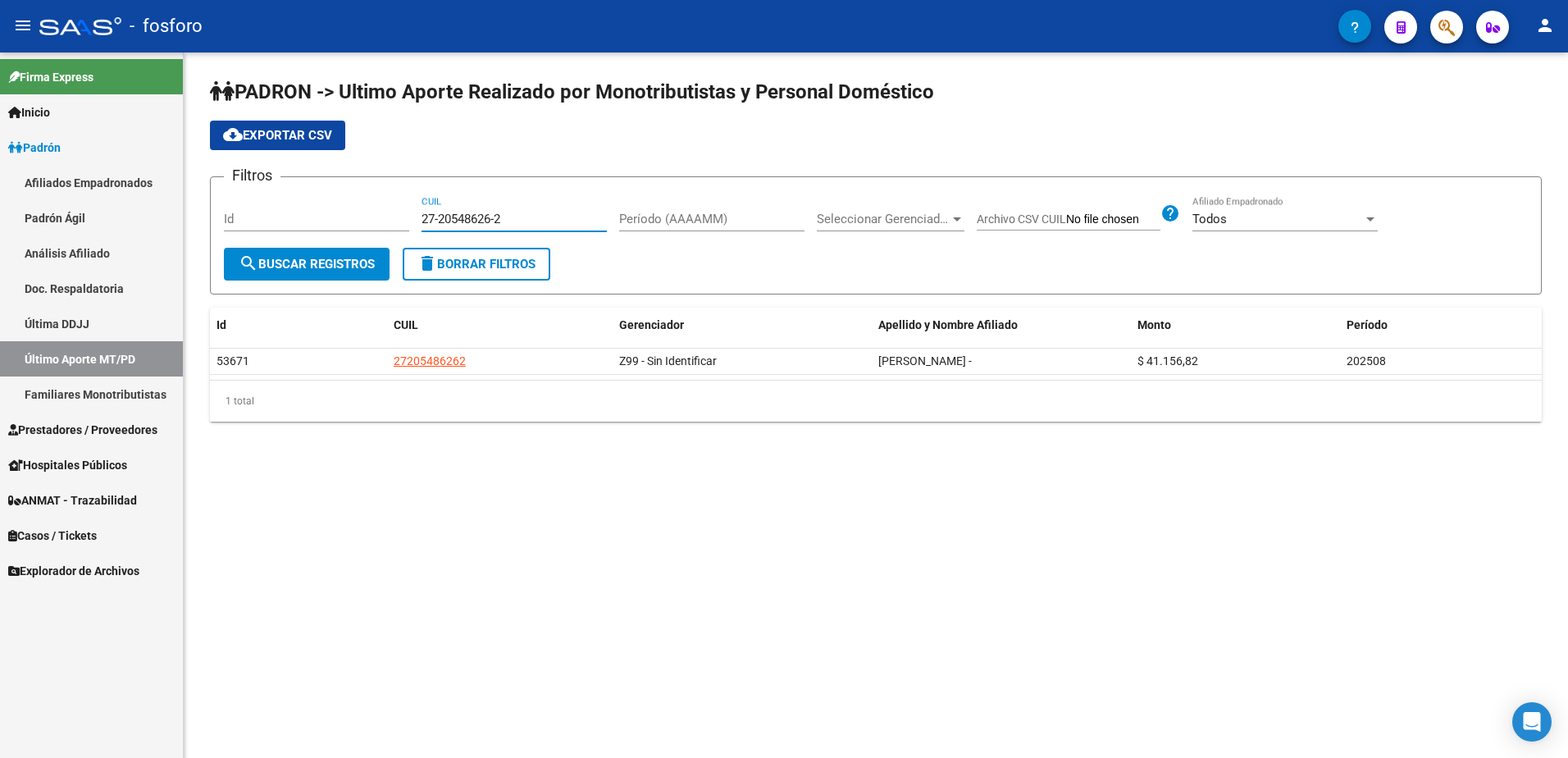
drag, startPoint x: 558, startPoint y: 223, endPoint x: 403, endPoint y: 223, distance: 155.0
click at [392, 222] on div "Filtros Id 27-20548626-2 CUIL Período (AAAAMM) Seleccionar Gerenciador Seleccio…" at bounding box center [876, 219] width 1304 height 58
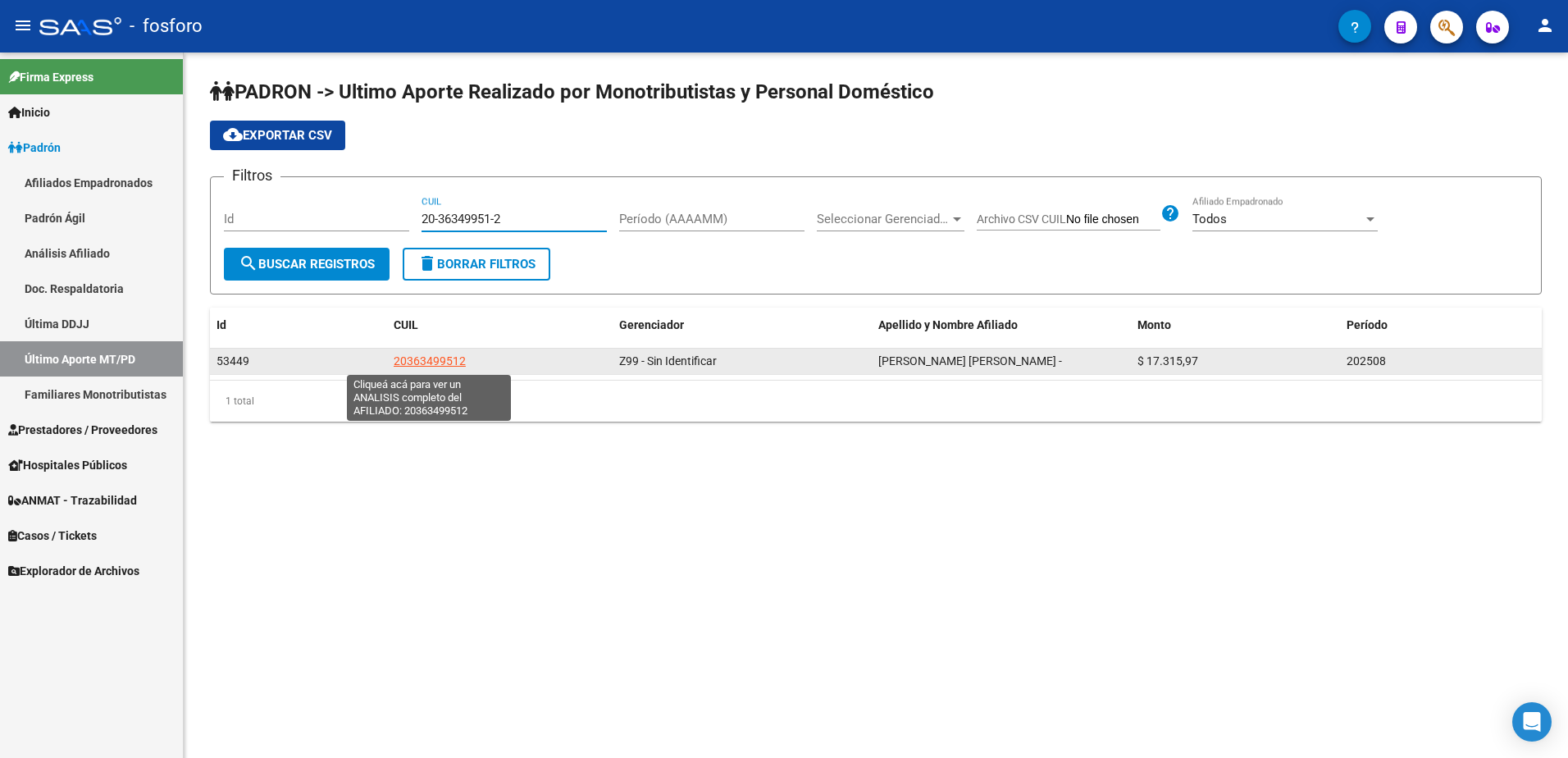
type input "20-36349951-2"
click at [417, 363] on span "20363499512" at bounding box center [429, 361] width 72 height 13
type textarea "20363499512"
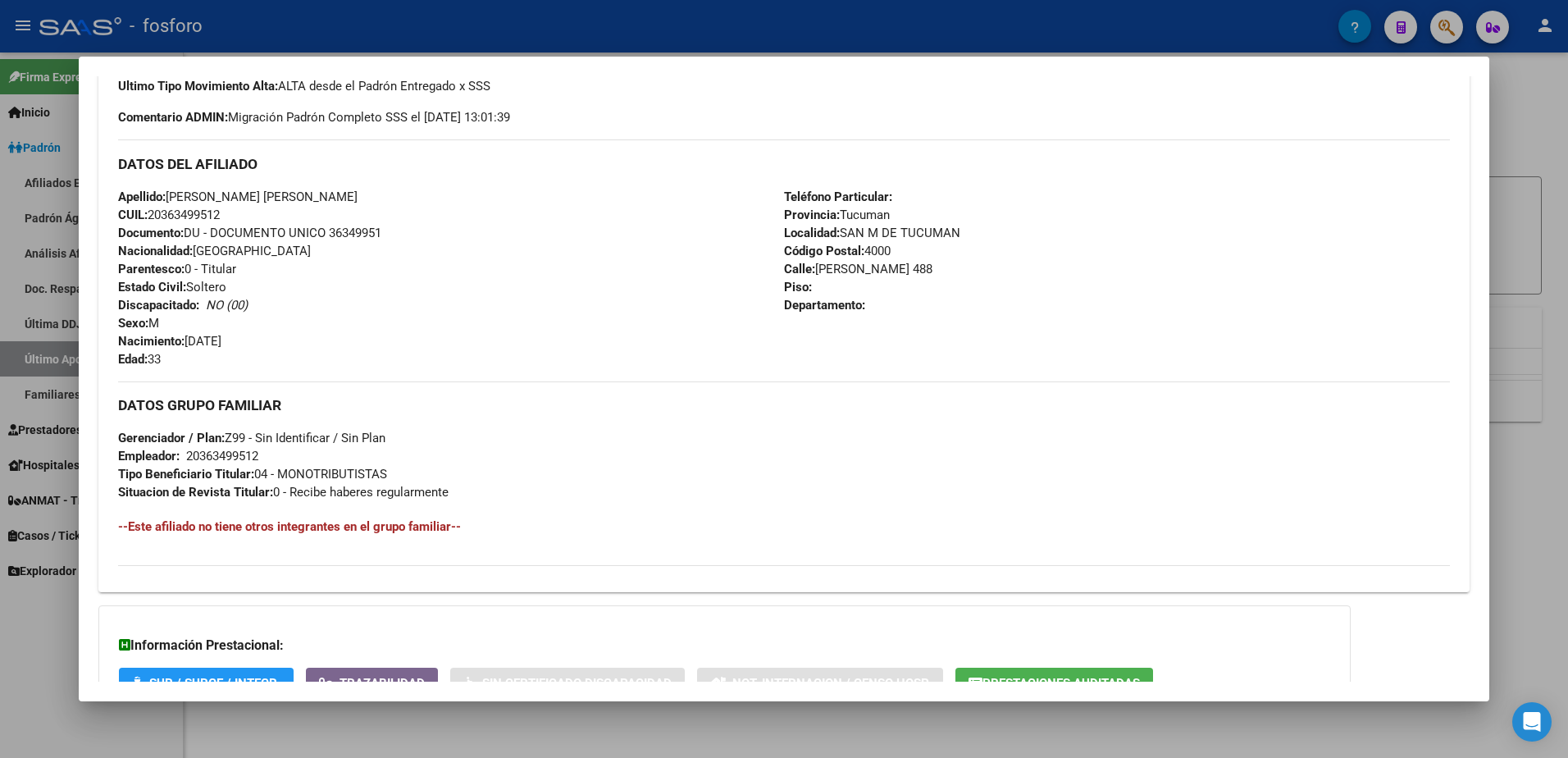
scroll to position [492, 0]
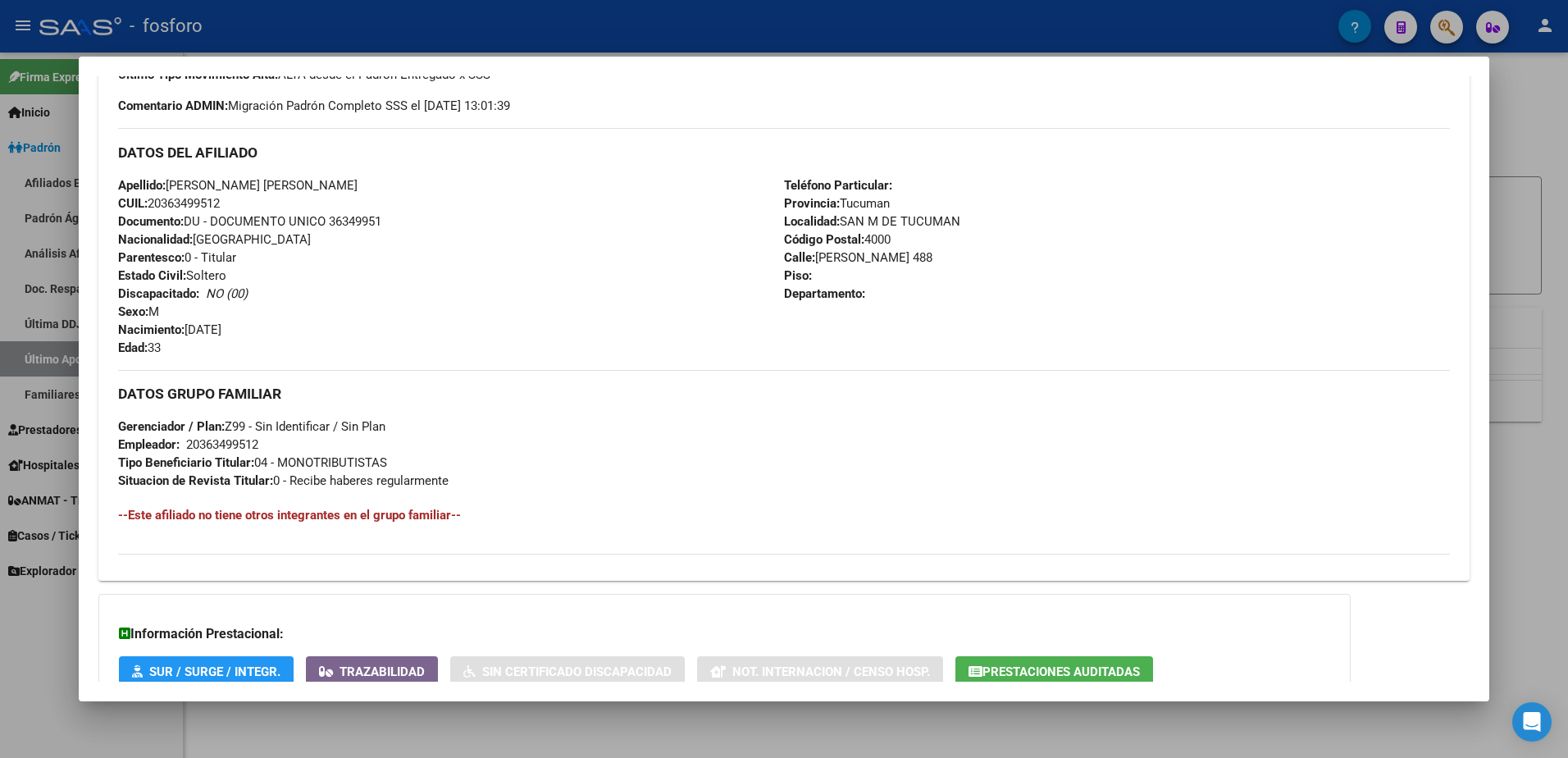
click at [1547, 317] on div at bounding box center [784, 379] width 1568 height 758
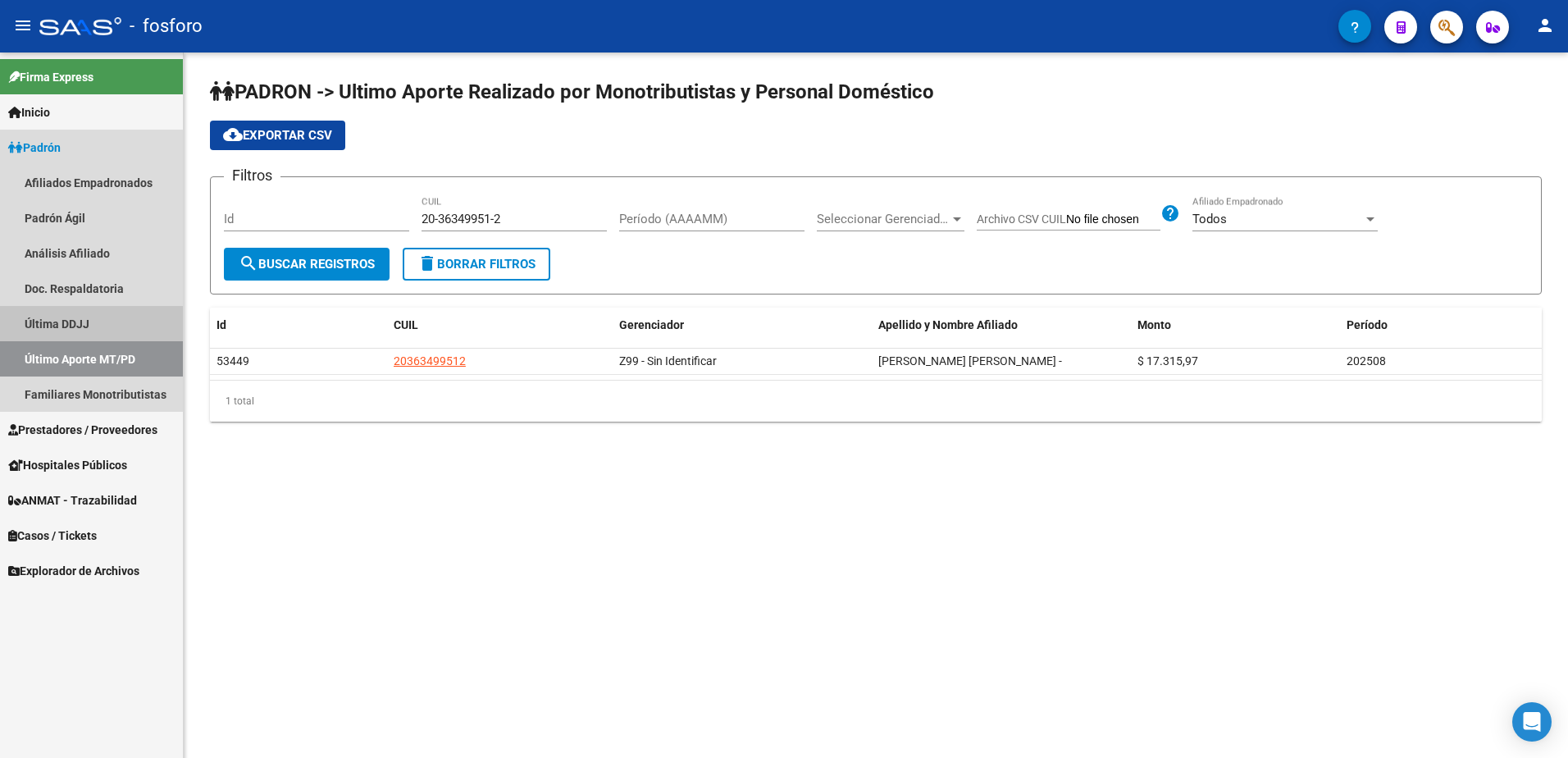
click at [86, 310] on link "Última DDJJ" at bounding box center [91, 324] width 183 height 35
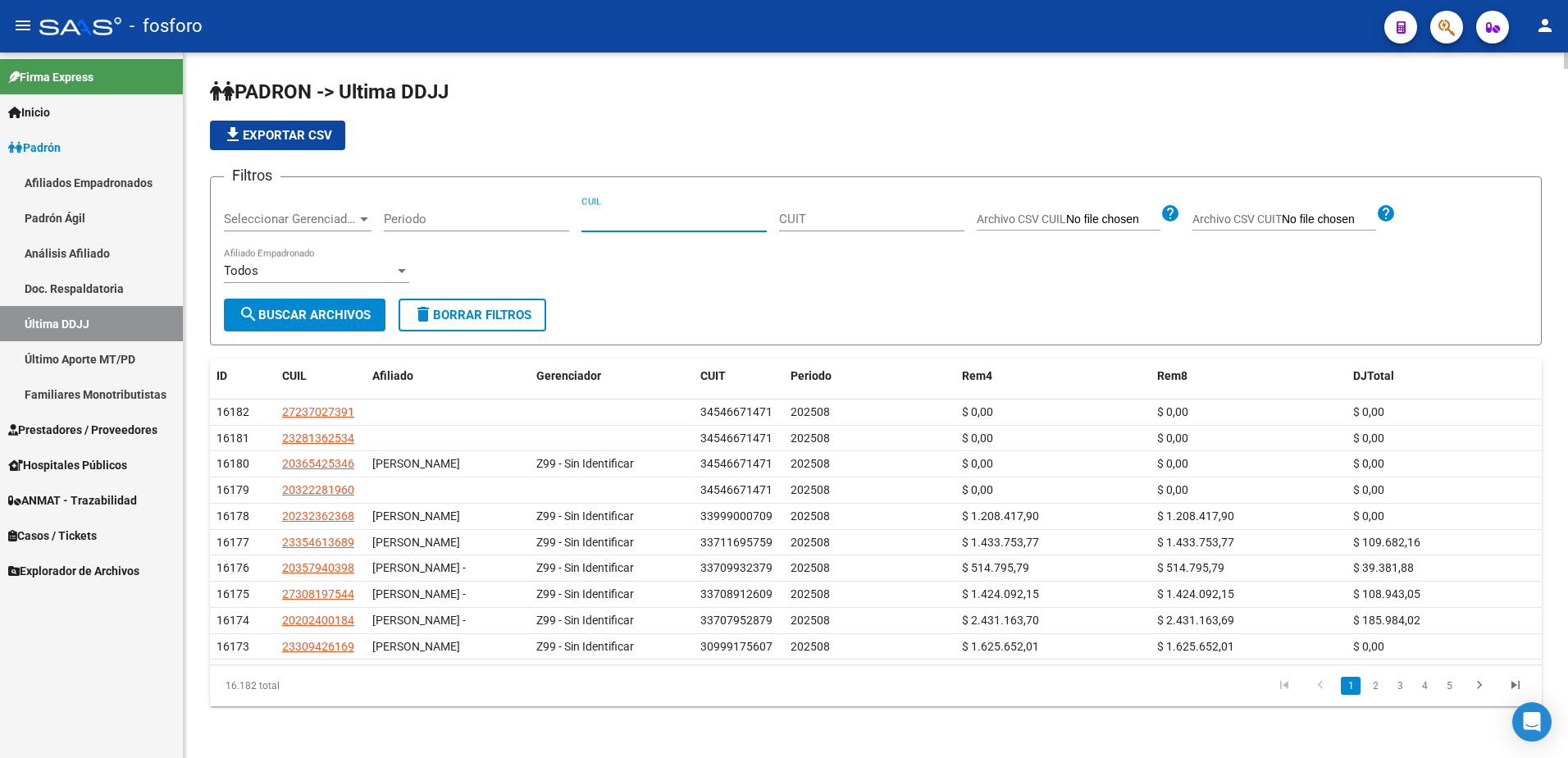
click at [689, 218] on input "CUIL" at bounding box center [673, 219] width 185 height 15
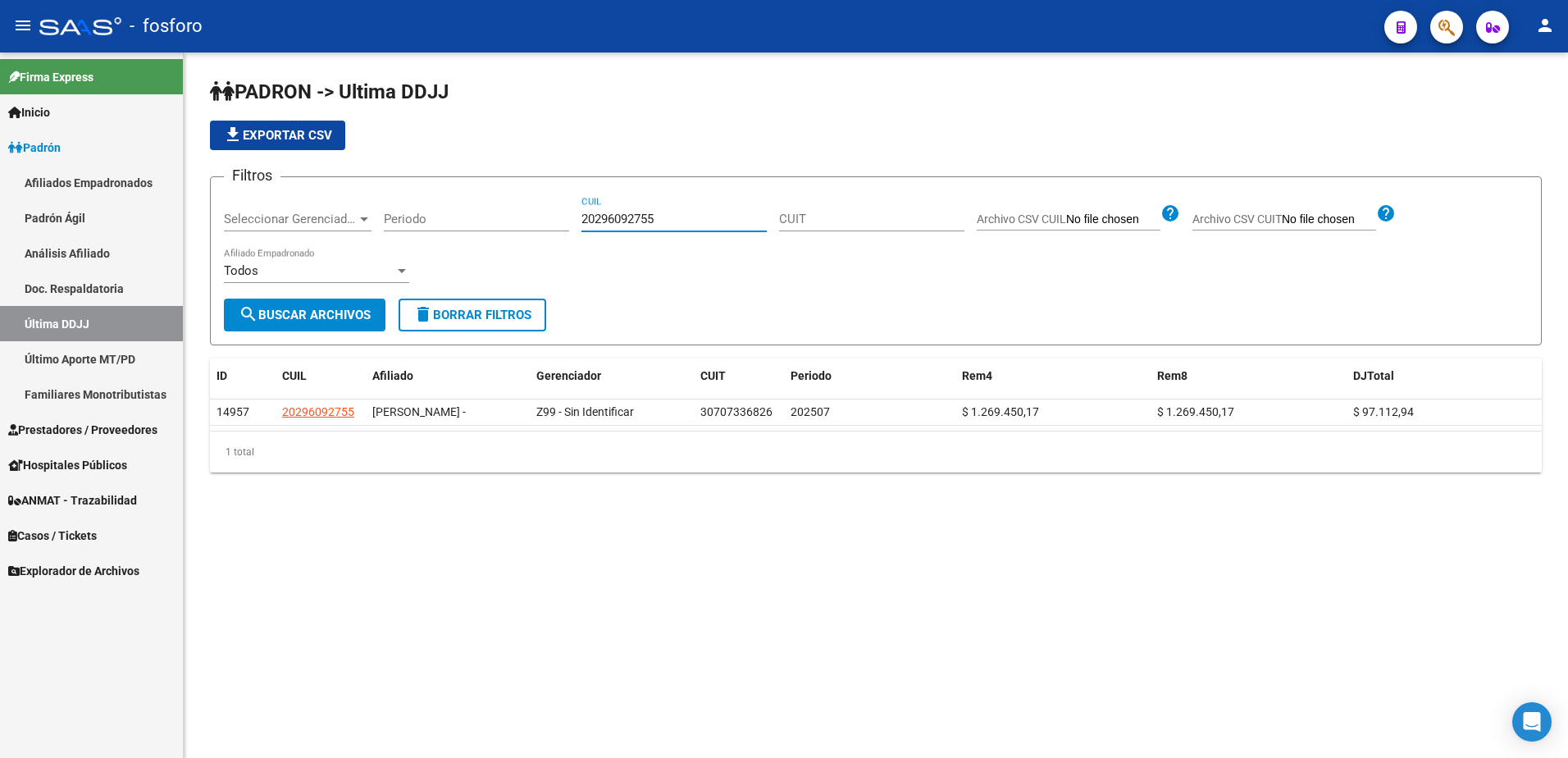
drag, startPoint x: 664, startPoint y: 219, endPoint x: 676, endPoint y: 219, distance: 12.0
click at [668, 219] on input "20296092755" at bounding box center [673, 219] width 185 height 15
drag, startPoint x: 676, startPoint y: 219, endPoint x: 580, endPoint y: 217, distance: 96.0
click at [580, 217] on div "Filtros Seleccionar Gerenciador Seleccionar Gerenciador Periodo 20296092755 CUI…" at bounding box center [876, 245] width 1304 height 108
drag, startPoint x: 672, startPoint y: 220, endPoint x: 552, endPoint y: 222, distance: 120.0
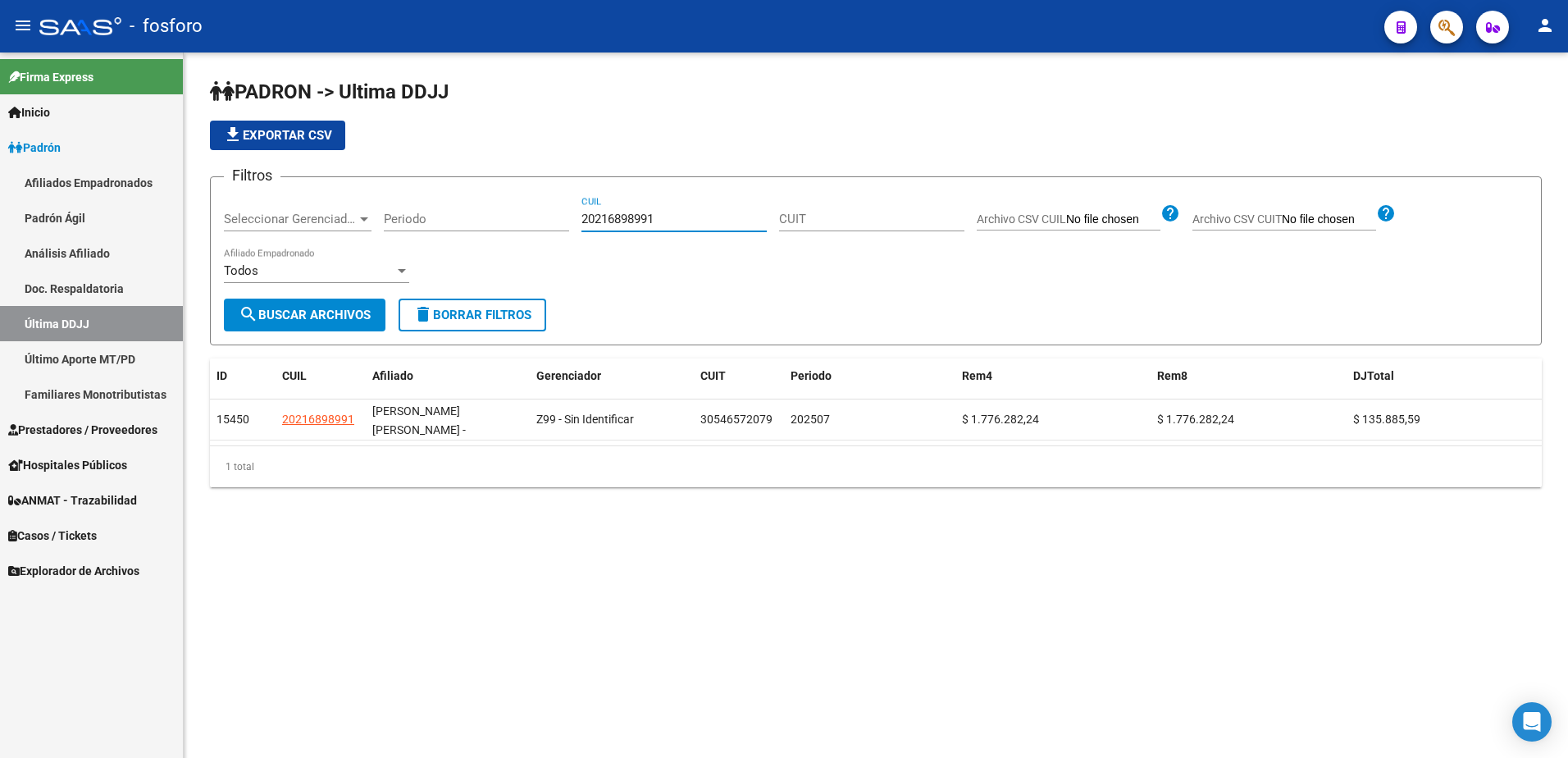
click at [550, 222] on div "Filtros Seleccionar Gerenciador Seleccionar Gerenciador Periodo 20216898991 CUI…" at bounding box center [876, 245] width 1304 height 108
paste input "7225739817"
click at [316, 319] on span "search Buscar Archivos" at bounding box center [305, 315] width 132 height 15
drag, startPoint x: 678, startPoint y: 220, endPoint x: 570, endPoint y: 226, distance: 108.2
click at [559, 219] on div "Filtros Seleccionar Gerenciador Seleccionar Gerenciador Periodo 27225739817 CUI…" at bounding box center [876, 245] width 1304 height 108
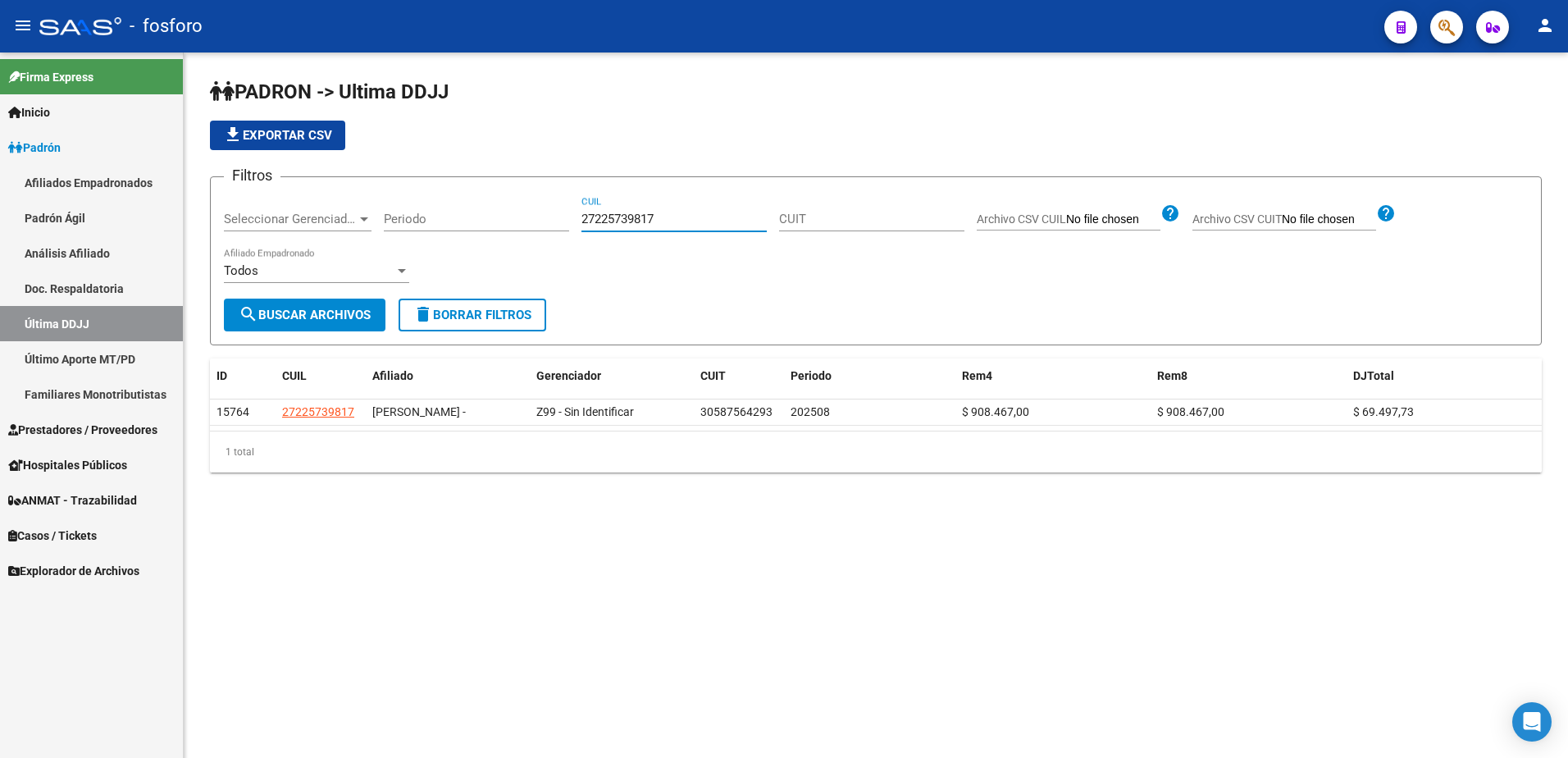
paste input "0222457018"
type input "20222457018"
click at [336, 313] on span "search Buscar Archivos" at bounding box center [305, 315] width 132 height 15
